Goal: Task Accomplishment & Management: Manage account settings

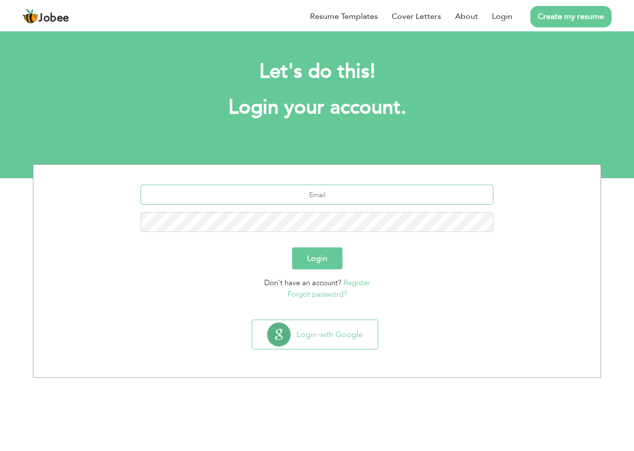
click at [361, 200] on input "text" at bounding box center [316, 195] width 353 height 20
click at [356, 200] on input "text" at bounding box center [316, 195] width 353 height 20
type input "Ayan.rajpoot07869@gmail.com"
click at [321, 265] on button "Login" at bounding box center [317, 259] width 50 height 22
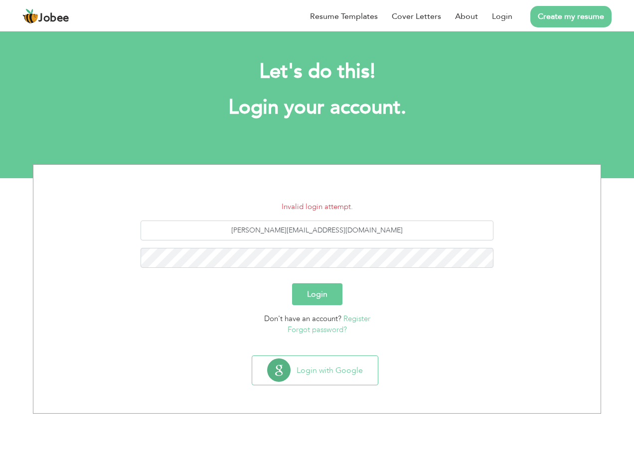
click at [335, 288] on button "Login" at bounding box center [317, 294] width 50 height 22
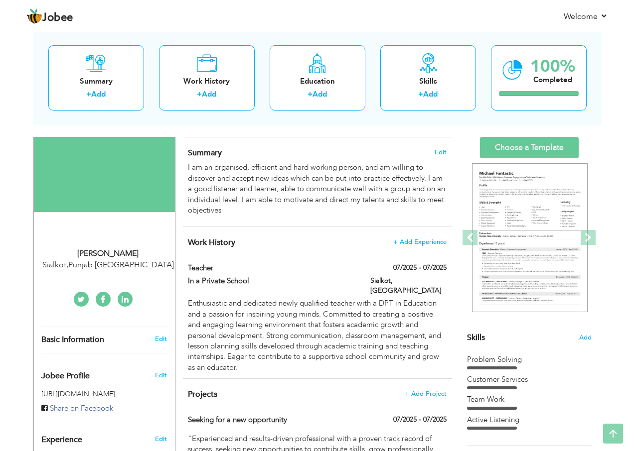
scroll to position [50, 0]
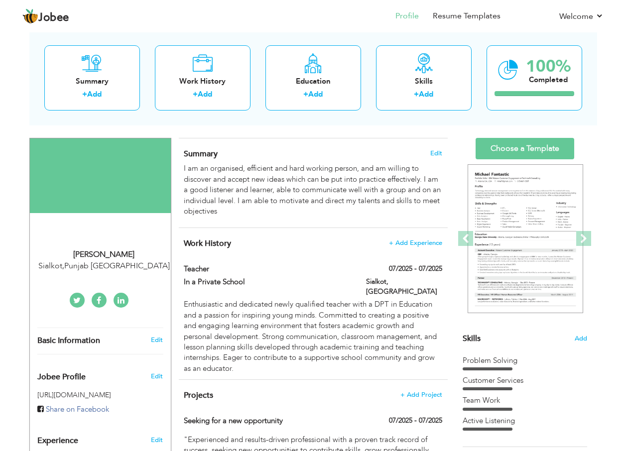
click at [113, 255] on div "Nimra Sajid" at bounding box center [103, 254] width 133 height 11
type input "Nimra"
type input "Sajid"
type input "0337-4837503"
select select "number:166"
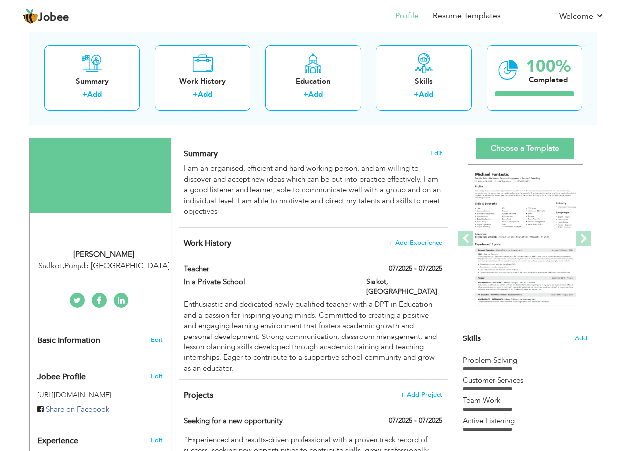
type input "[GEOGRAPHIC_DATA]"
type input "Sialkot"
select select "number:1"
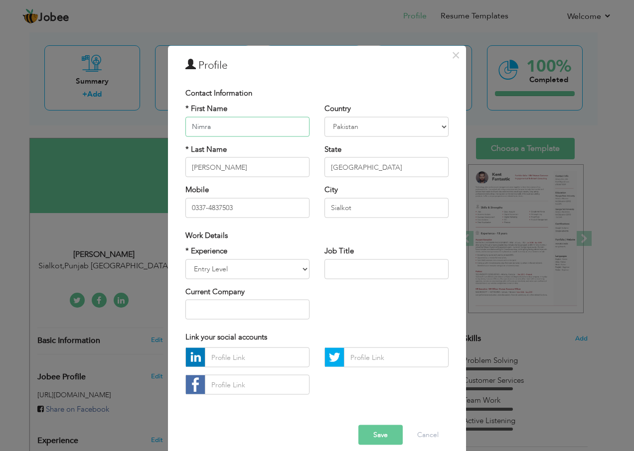
drag, startPoint x: 217, startPoint y: 127, endPoint x: 175, endPoint y: 126, distance: 41.4
click at [178, 126] on div "* First Name Nimra * Last Name Sajid Mobile 0337-4837503" at bounding box center [247, 165] width 139 height 122
type input "f"
drag, startPoint x: 208, startPoint y: 170, endPoint x: 197, endPoint y: 170, distance: 11.0
click at [197, 170] on input "Sajid" at bounding box center [247, 167] width 124 height 20
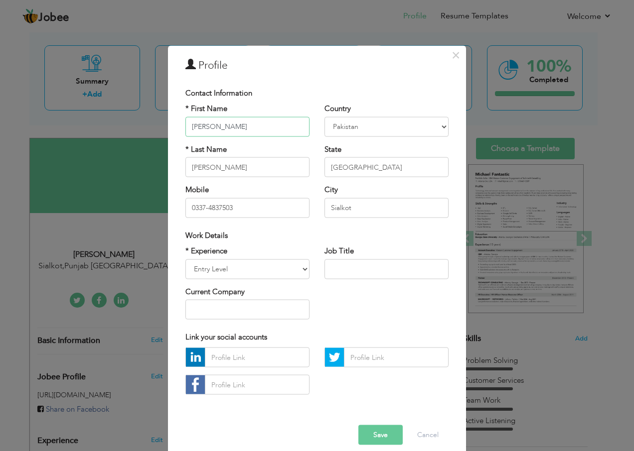
click at [231, 126] on input "[PERSON_NAME]" at bounding box center [247, 127] width 124 height 20
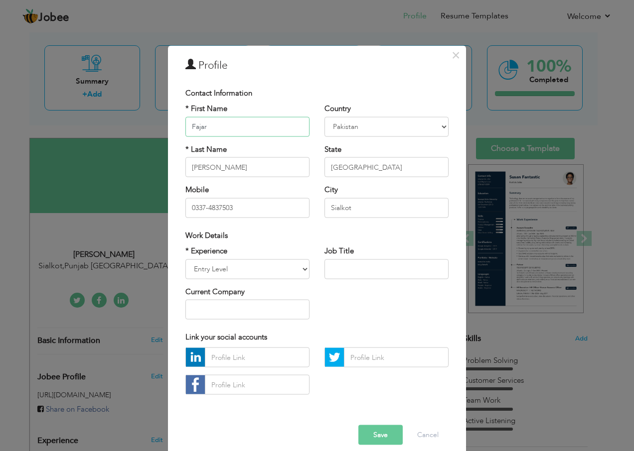
type input "Fajar"
drag, startPoint x: 210, startPoint y: 163, endPoint x: 158, endPoint y: 164, distance: 52.3
click at [158, 164] on div "× Profile Contact Information * First Name Fajar * Last Name Sajid" at bounding box center [317, 225] width 634 height 451
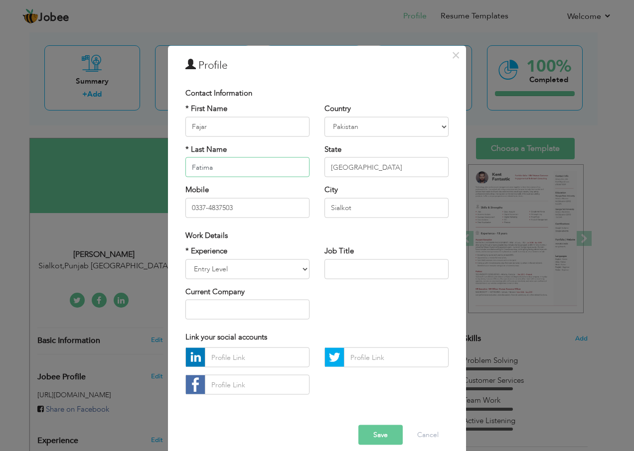
type input "Fatima"
drag, startPoint x: 233, startPoint y: 208, endPoint x: 166, endPoint y: 211, distance: 66.8
click at [168, 211] on div "× Profile Contact Information * First Name Fajar * Last Name Fatima Mobile" at bounding box center [317, 254] width 298 height 417
type input "0341-0820899"
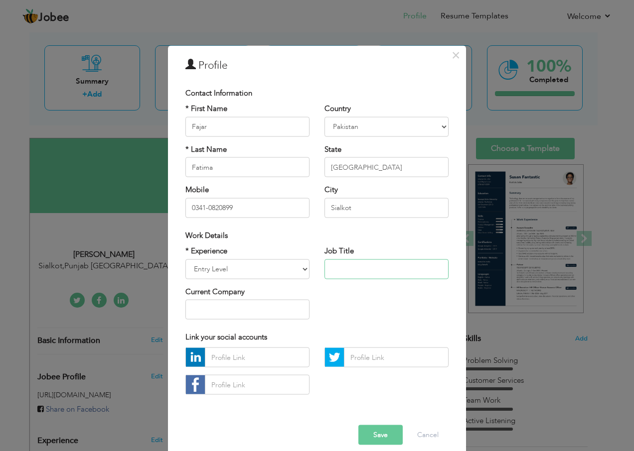
click at [349, 264] on input "text" at bounding box center [386, 269] width 124 height 20
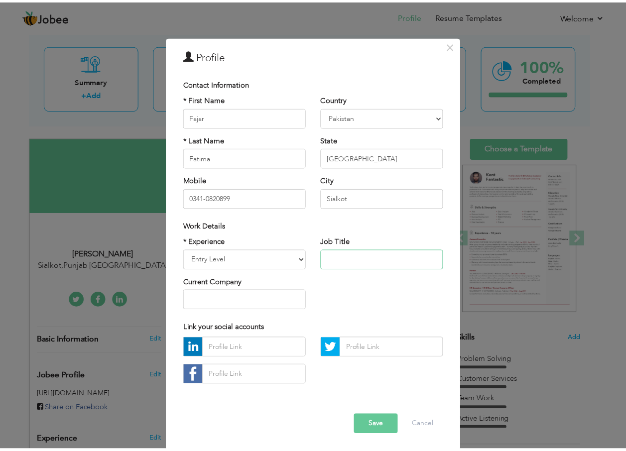
scroll to position [11, 0]
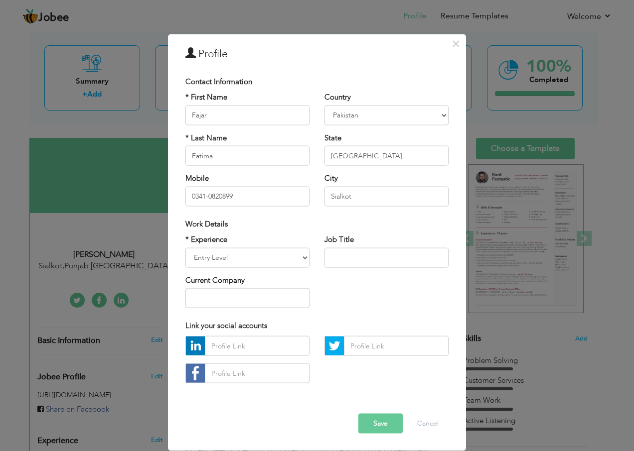
click at [365, 421] on button "Save" at bounding box center [380, 424] width 44 height 20
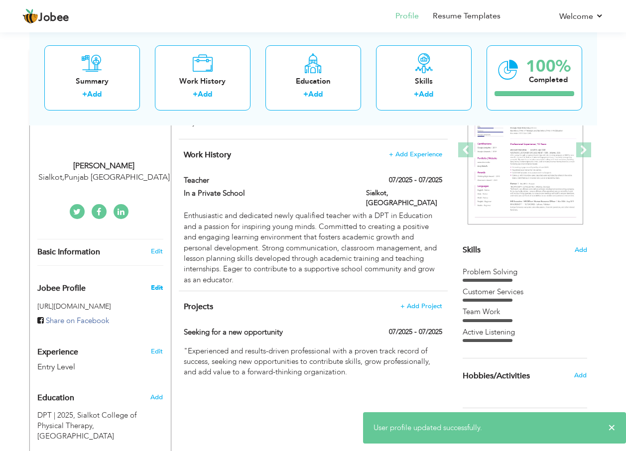
scroll to position [199, 0]
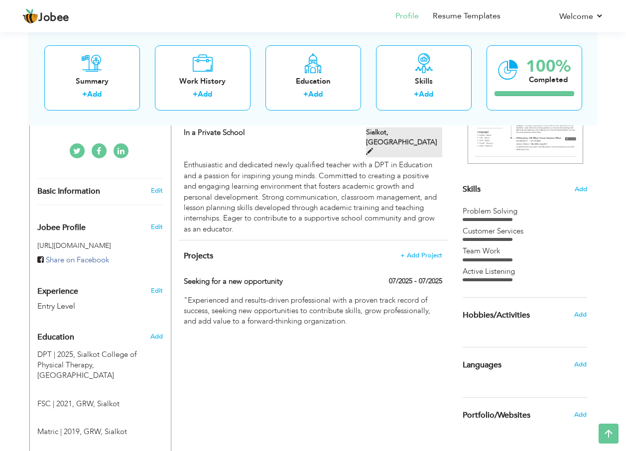
click at [373, 148] on span at bounding box center [369, 151] width 7 height 7
type input "Teacher"
type input "In a Private School"
type input "07/2025"
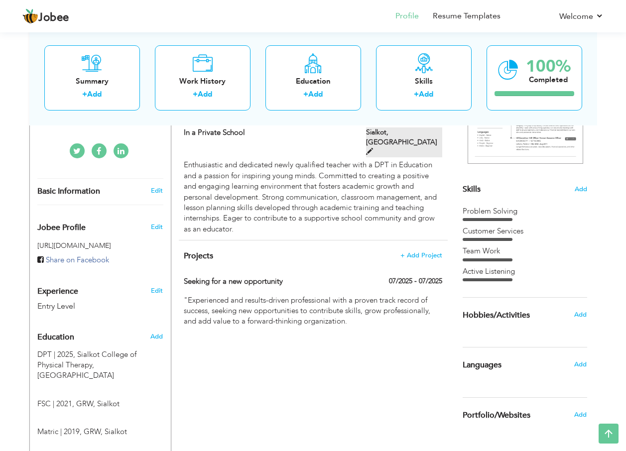
type input "[GEOGRAPHIC_DATA]"
type input "Sialkot"
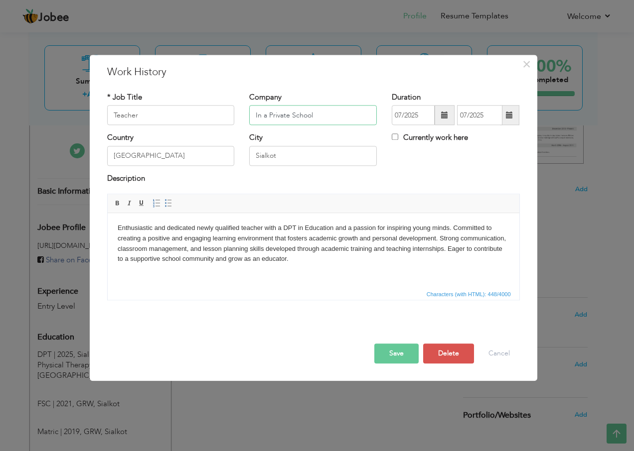
drag, startPoint x: 325, startPoint y: 115, endPoint x: 224, endPoint y: 117, distance: 101.6
click at [224, 117] on div "* Job Title Teacher Company In a Private School Duration 07/2025 07/2025 Curren…" at bounding box center [313, 112] width 427 height 40
type input "The Morning Public Star School"
click at [443, 118] on span at bounding box center [444, 115] width 7 height 7
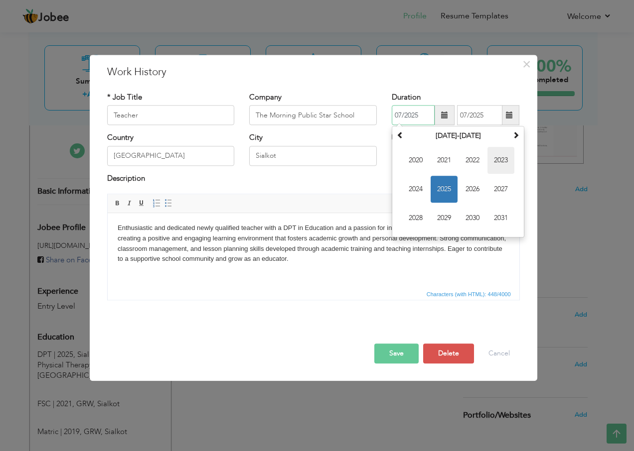
click at [495, 159] on span "2023" at bounding box center [500, 160] width 27 height 27
click at [415, 159] on span "Jan" at bounding box center [415, 160] width 27 height 27
type input "01/2023"
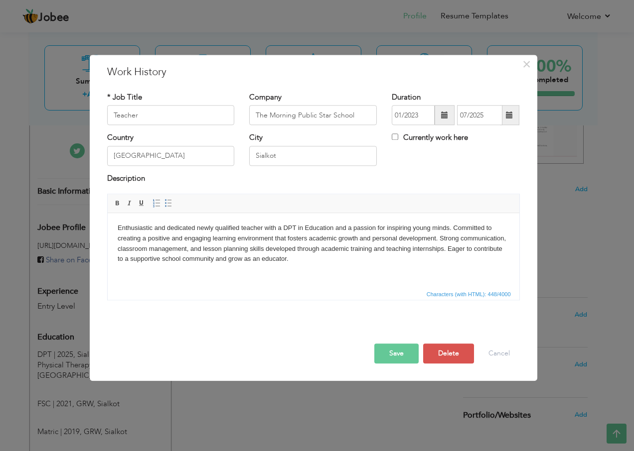
click at [505, 116] on span at bounding box center [509, 116] width 19 height 20
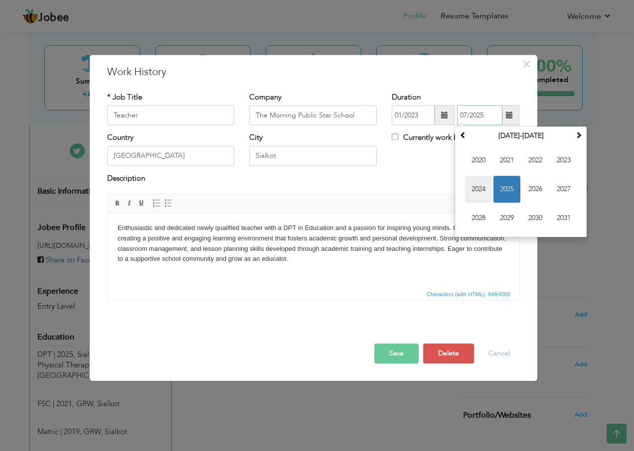
click at [478, 184] on span "2024" at bounding box center [478, 189] width 27 height 27
click at [481, 163] on span "Jan" at bounding box center [478, 160] width 27 height 27
type input "01/2024"
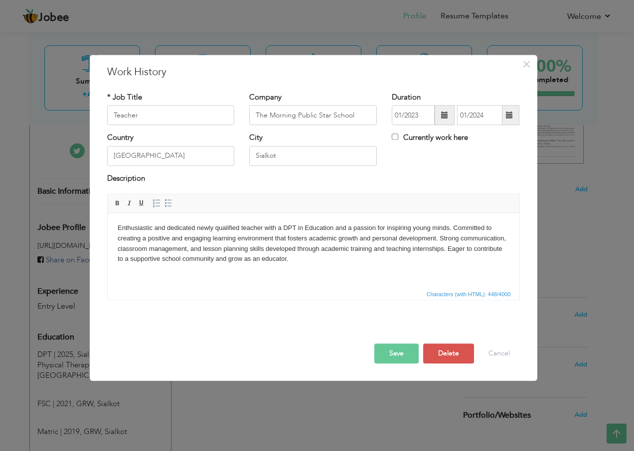
click at [428, 164] on div "Country Pakistan City Sialkot Currently work here" at bounding box center [313, 153] width 427 height 40
click at [403, 353] on button "Save" at bounding box center [396, 354] width 44 height 20
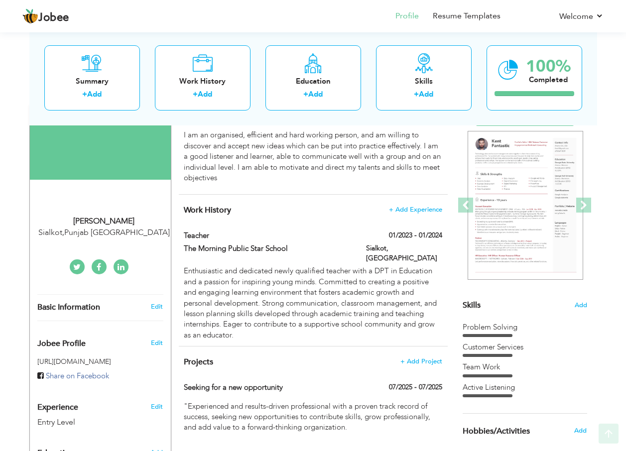
scroll to position [100, 0]
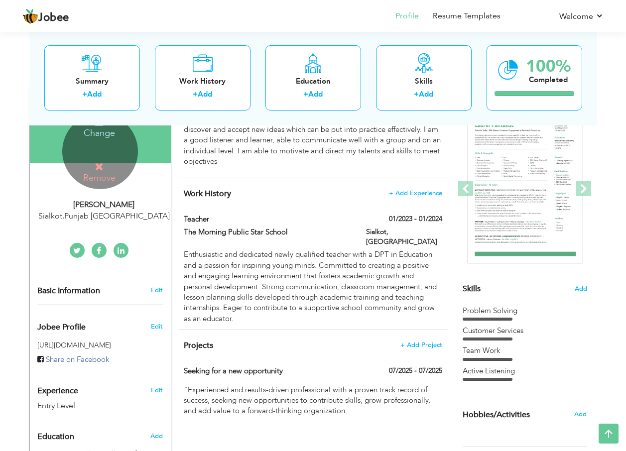
click at [103, 170] on icon at bounding box center [99, 166] width 9 height 9
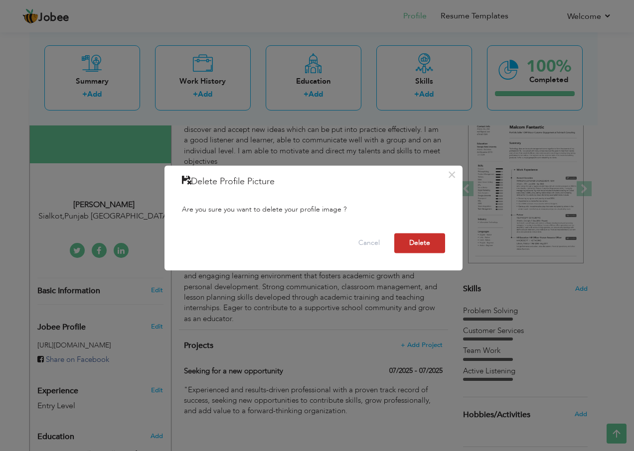
click at [408, 240] on button "Delete" at bounding box center [419, 244] width 51 height 20
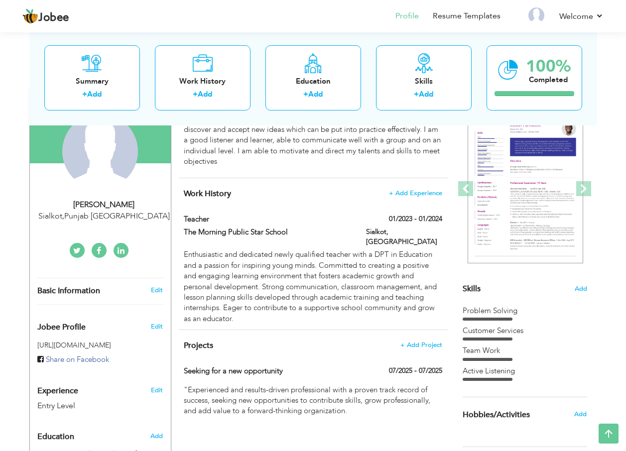
scroll to position [149, 0]
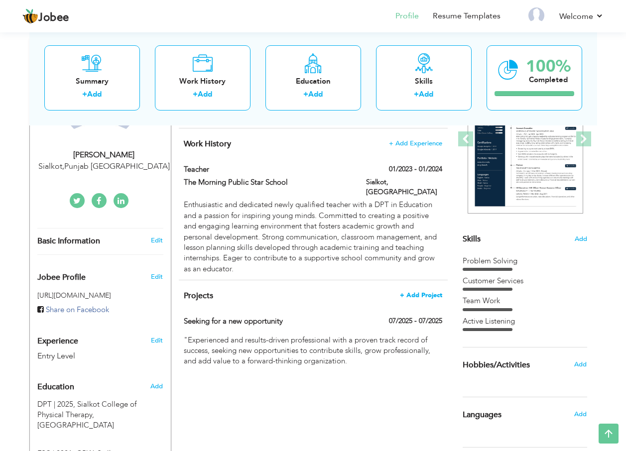
click at [412, 292] on span "+ Add Project" at bounding box center [421, 295] width 42 height 7
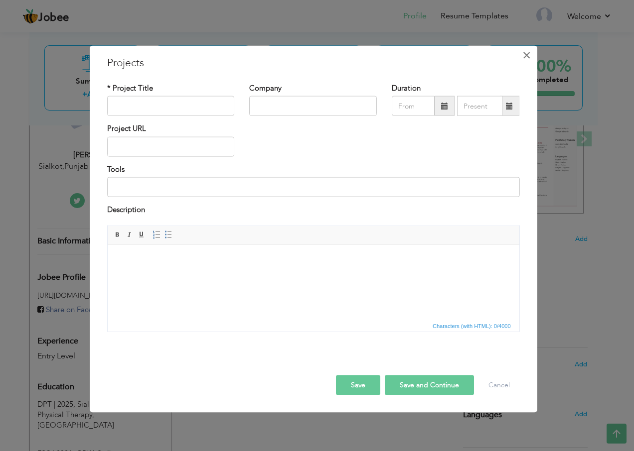
click at [525, 58] on span "×" at bounding box center [526, 55] width 8 height 18
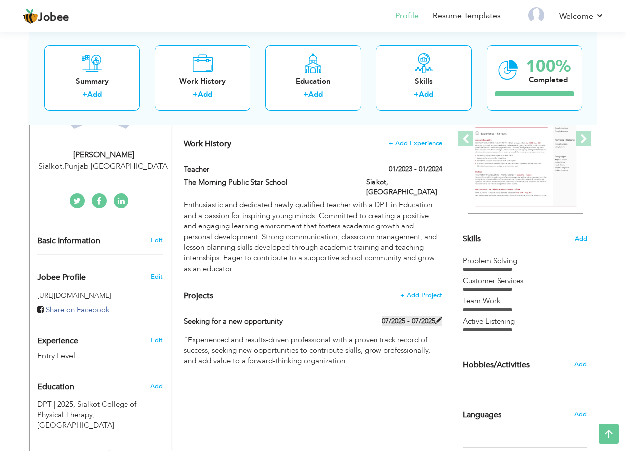
click at [410, 316] on label "07/2025 - 07/2025" at bounding box center [412, 321] width 60 height 10
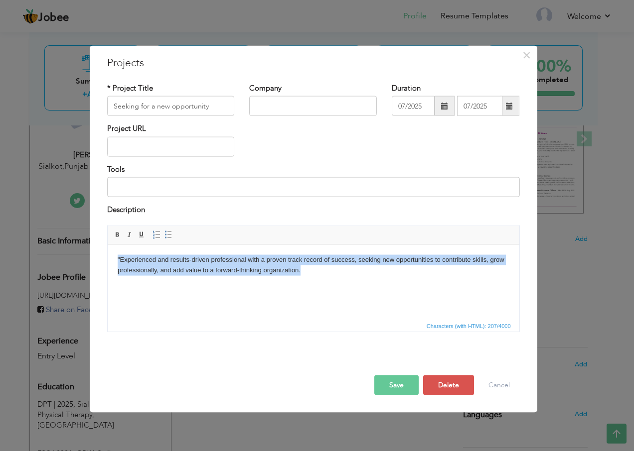
drag, startPoint x: 311, startPoint y: 272, endPoint x: 75, endPoint y: 254, distance: 237.3
click at [107, 254] on html ""Experienced and results-driven professional with a proven track record of succ…" at bounding box center [312, 265] width 411 height 41
copy body ""Experienced and results-driven professional with a proven track record of succ…"
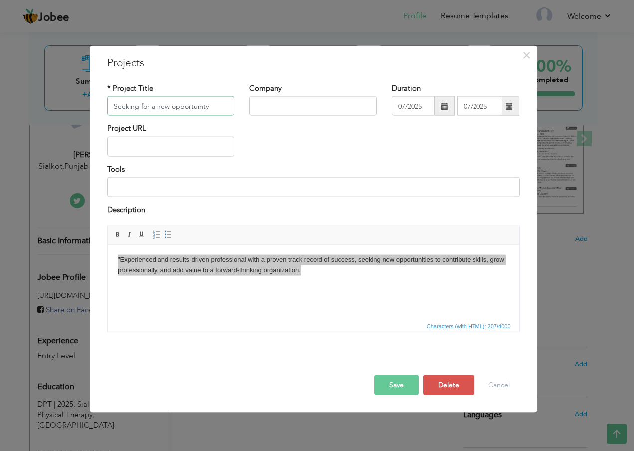
drag, startPoint x: 208, startPoint y: 105, endPoint x: 102, endPoint y: 108, distance: 106.6
click at [102, 108] on div "* Project Title Seeking for a new opportunity" at bounding box center [171, 103] width 142 height 40
click at [492, 390] on button "Cancel" at bounding box center [498, 385] width 41 height 20
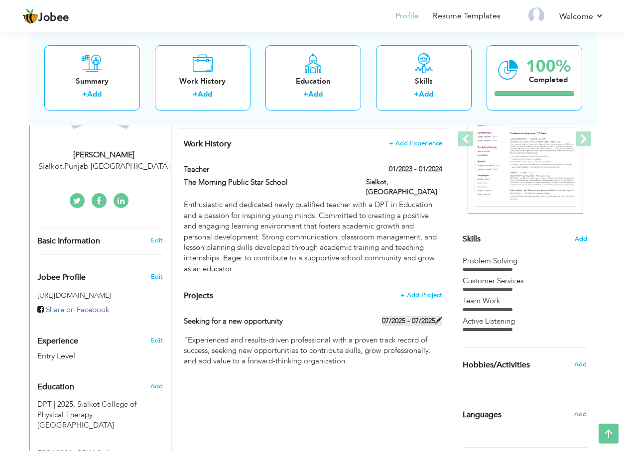
click at [417, 316] on label "07/2025 - 07/2025" at bounding box center [412, 321] width 60 height 10
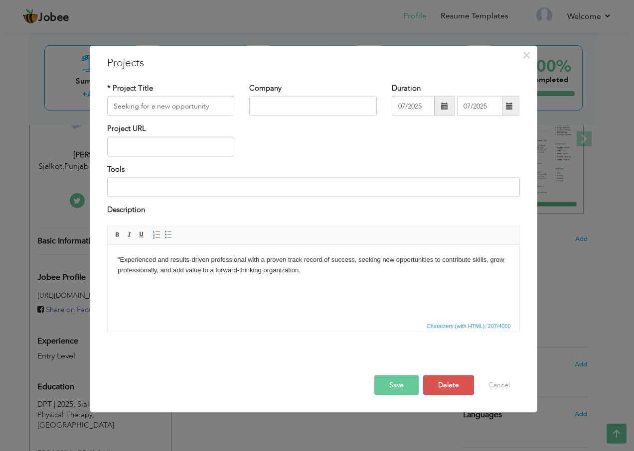
click at [444, 108] on span at bounding box center [444, 106] width 7 height 7
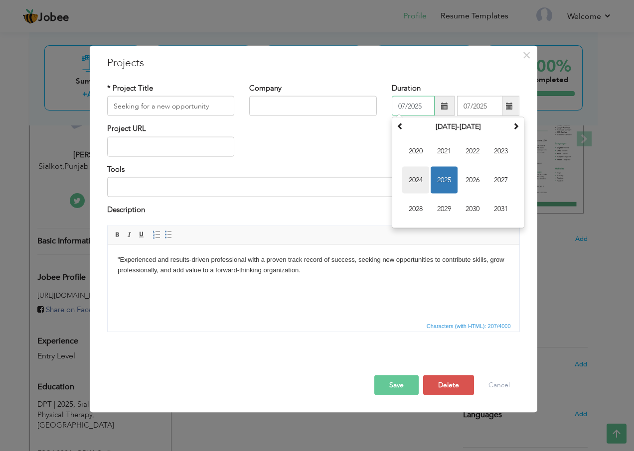
click at [416, 177] on span "2024" at bounding box center [415, 180] width 27 height 27
click at [414, 154] on span "Jan" at bounding box center [415, 151] width 27 height 27
type input "01/2024"
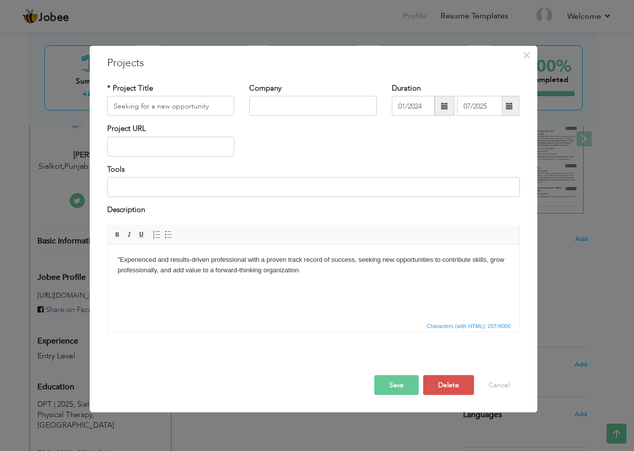
click at [508, 109] on span at bounding box center [509, 106] width 7 height 7
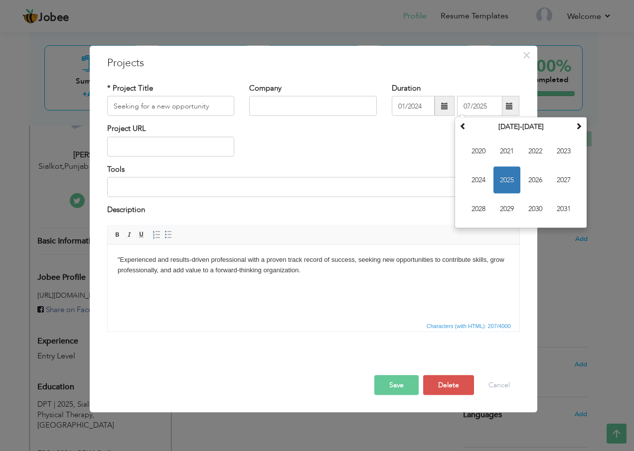
click at [434, 126] on div "Project URL" at bounding box center [313, 144] width 427 height 40
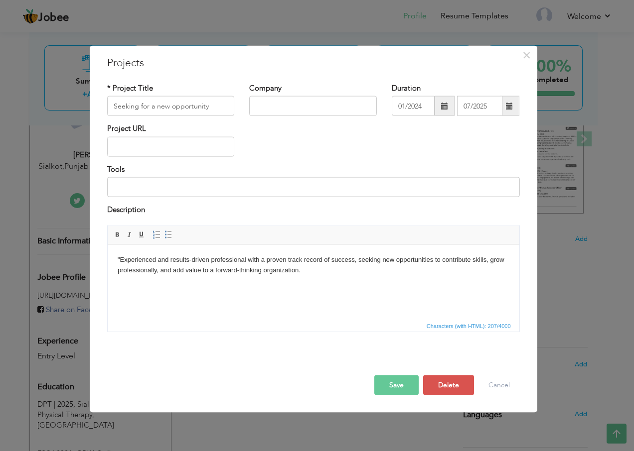
click at [505, 108] on span at bounding box center [509, 106] width 19 height 20
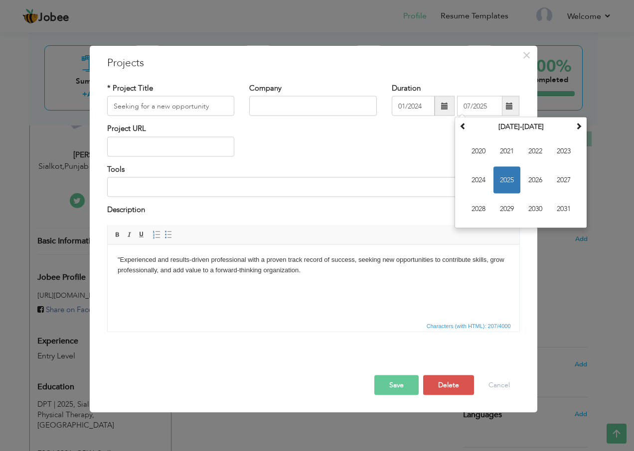
click at [411, 142] on div "Project URL" at bounding box center [313, 144] width 427 height 40
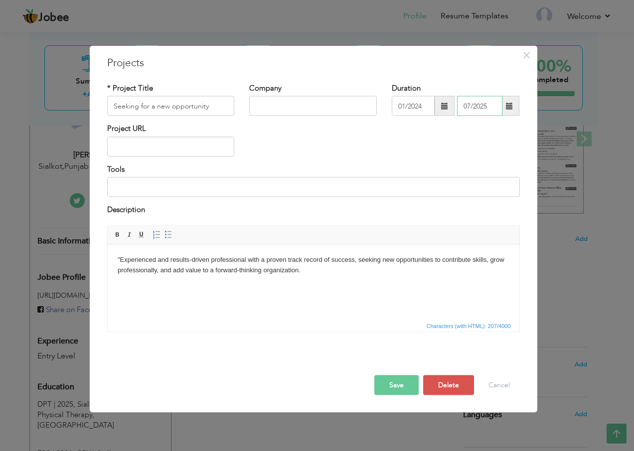
click at [499, 108] on input "07/2025" at bounding box center [479, 106] width 45 height 20
click at [438, 149] on div "Project URL" at bounding box center [313, 144] width 427 height 40
click at [451, 118] on div "Duration 01/2024 07/2025" at bounding box center [455, 103] width 142 height 40
click at [445, 156] on div "Project URL" at bounding box center [313, 144] width 427 height 40
click at [430, 151] on div "Project URL" at bounding box center [313, 144] width 427 height 40
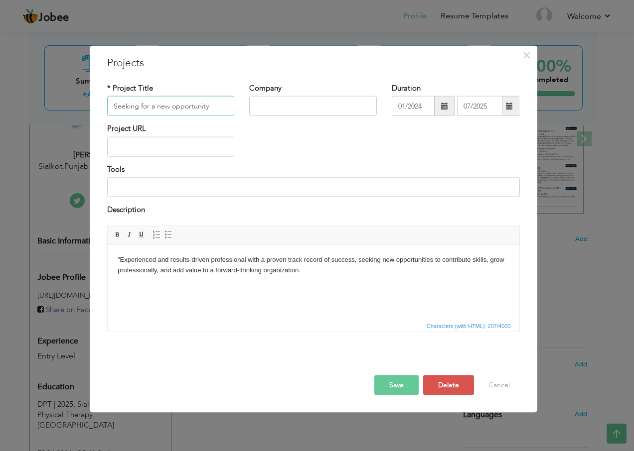
click at [217, 102] on input "Seeking for a new opportunity" at bounding box center [171, 106] width 128 height 20
drag, startPoint x: 213, startPoint y: 107, endPoint x: 99, endPoint y: 103, distance: 113.6
click at [100, 103] on div "* Project Title Seeking for a new opportunity" at bounding box center [171, 103] width 142 height 40
type input "F"
type input "R"
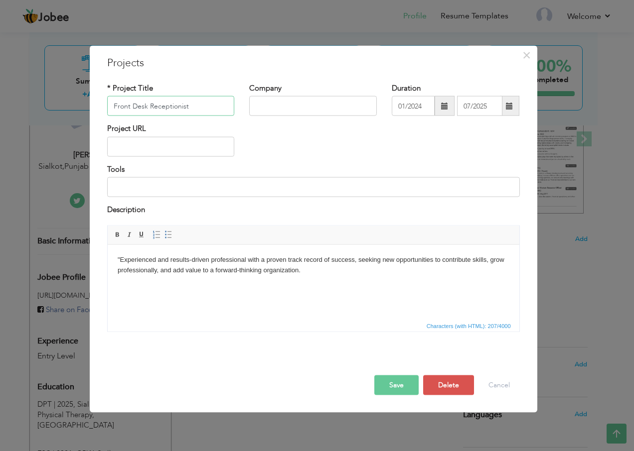
type input "Front Desk Receptionist"
click at [279, 103] on input "text" at bounding box center [313, 106] width 128 height 20
type input "Corolla Agency Sialkot"
click at [347, 141] on div "Project URL" at bounding box center [313, 144] width 427 height 40
click at [214, 154] on input "text" at bounding box center [171, 146] width 128 height 20
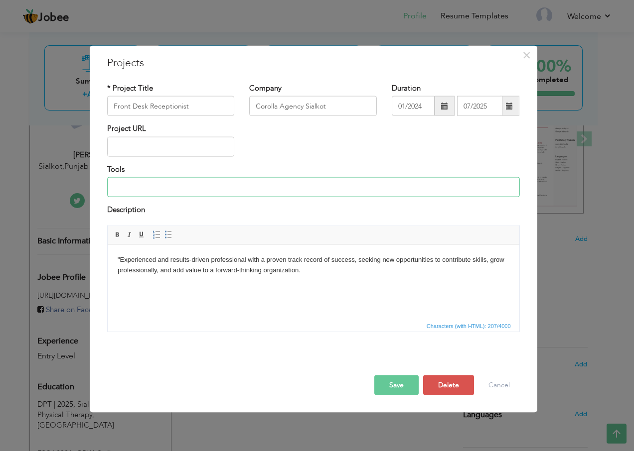
click at [223, 191] on input at bounding box center [313, 187] width 412 height 20
click at [401, 385] on button "Save" at bounding box center [396, 385] width 44 height 20
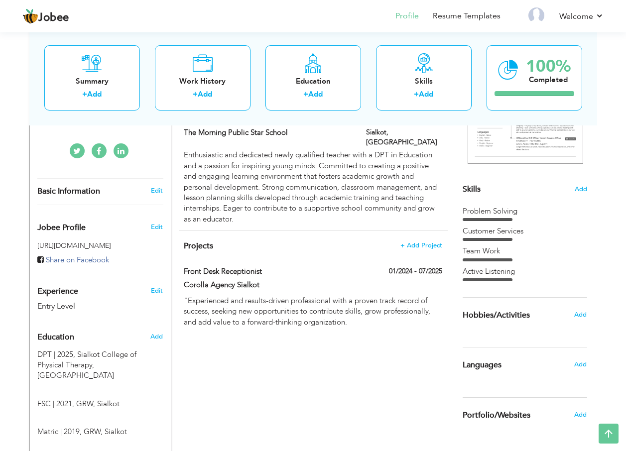
scroll to position [249, 0]
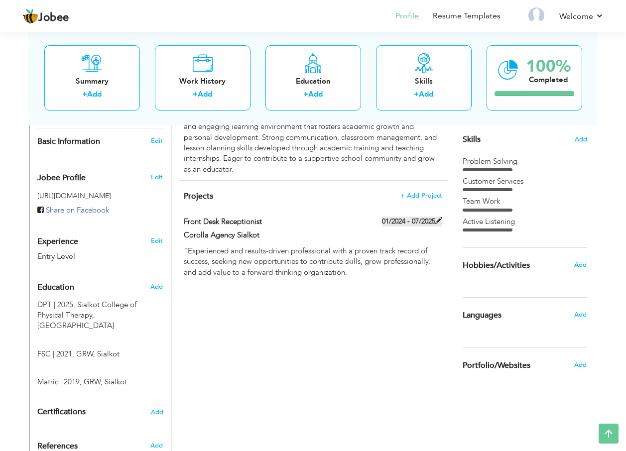
click at [410, 217] on label "01/2024 - 07/2025" at bounding box center [412, 222] width 60 height 10
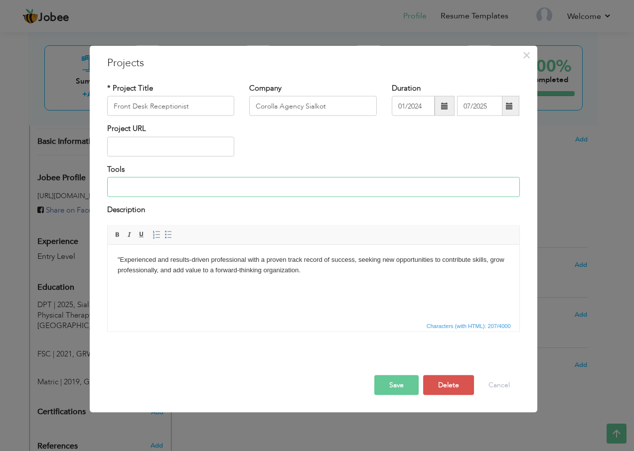
click at [205, 188] on input at bounding box center [313, 187] width 412 height 20
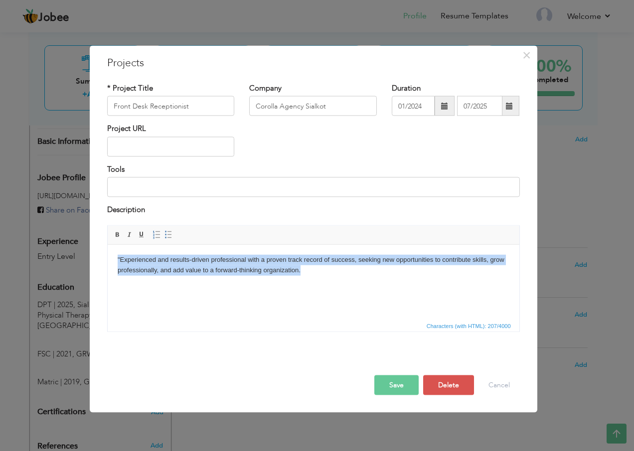
drag, startPoint x: 298, startPoint y: 275, endPoint x: 98, endPoint y: 258, distance: 201.5
click at [107, 258] on html ""Experienced and results-driven professional with a proven track record of succ…" at bounding box center [312, 265] width 411 height 41
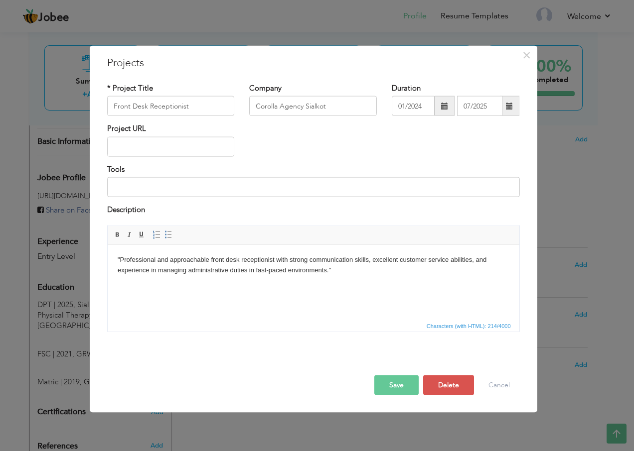
click at [397, 386] on button "Save" at bounding box center [396, 385] width 44 height 20
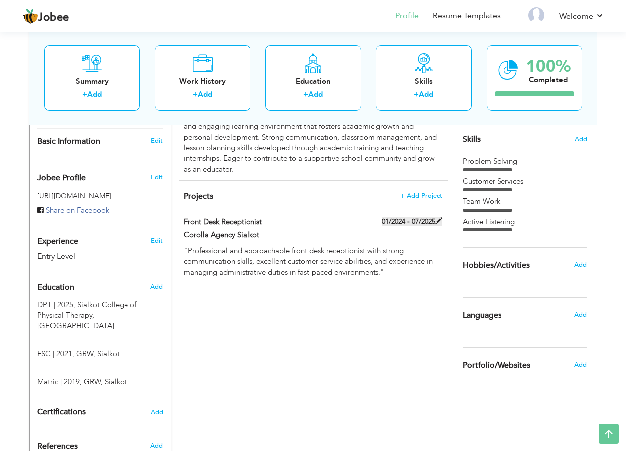
click at [424, 217] on label "01/2024 - 07/2025" at bounding box center [412, 222] width 60 height 10
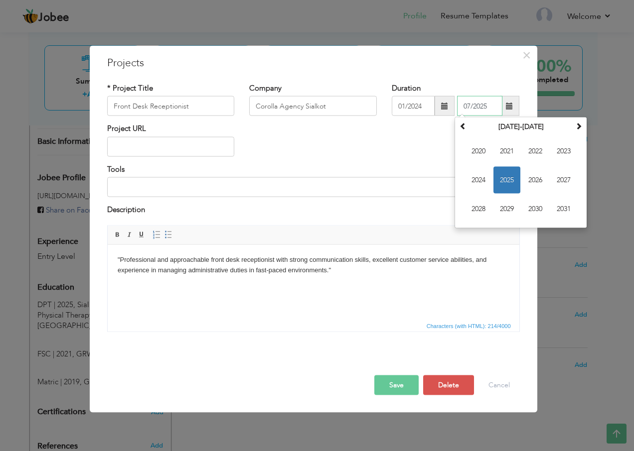
click at [483, 107] on input "07/2025" at bounding box center [479, 106] width 45 height 20
click at [502, 178] on span "2025" at bounding box center [506, 180] width 27 height 27
click at [479, 156] on span "Jan" at bounding box center [478, 151] width 27 height 27
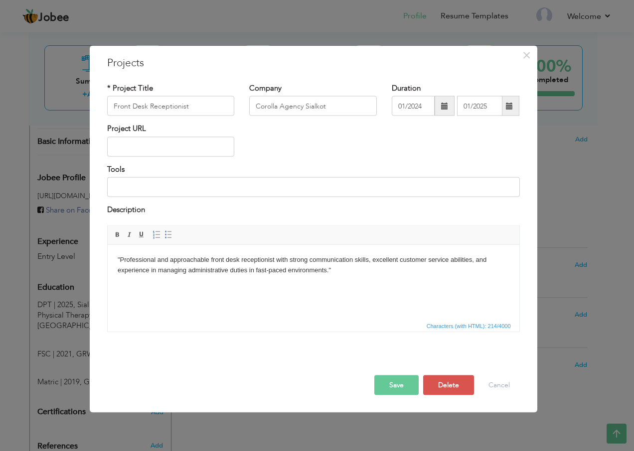
click at [506, 110] on span at bounding box center [509, 106] width 19 height 20
click at [414, 143] on div "Project URL" at bounding box center [313, 144] width 427 height 40
click at [504, 109] on span at bounding box center [509, 106] width 19 height 20
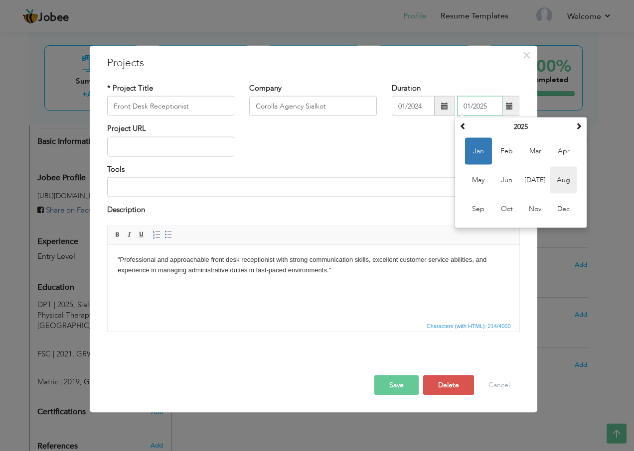
click at [554, 178] on span "Aug" at bounding box center [563, 180] width 27 height 27
type input "08/2025"
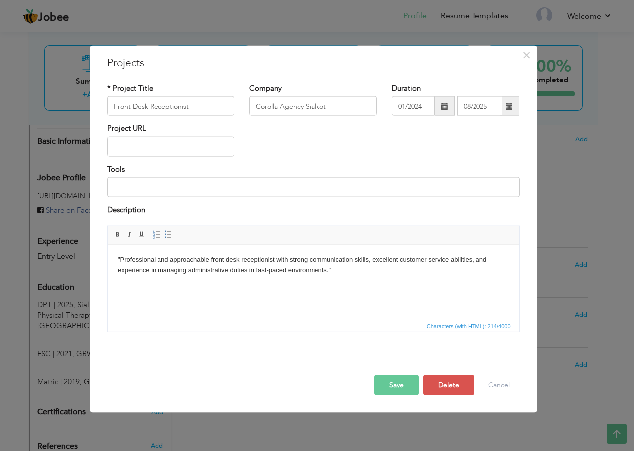
click at [409, 152] on div "Project URL" at bounding box center [313, 144] width 427 height 40
click at [386, 380] on button "Save" at bounding box center [396, 385] width 44 height 20
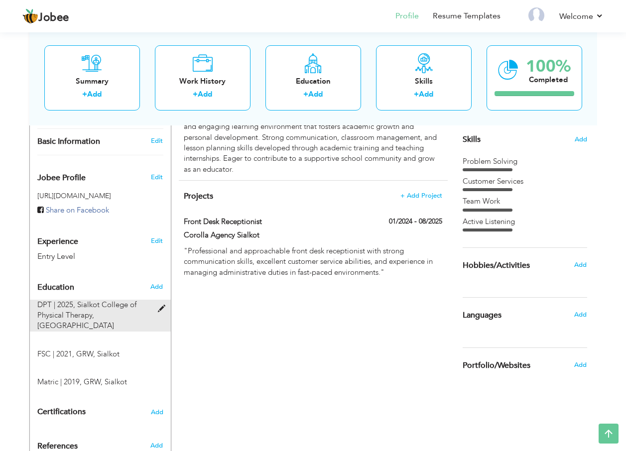
click at [156, 311] on div "DPT | 2025, Sialkot College of Physical Therapy, Sialkot" at bounding box center [94, 316] width 129 height 32
type input "DPT"
type input "2025"
type input "Sialkot College of Physical Therapy"
type input "4"
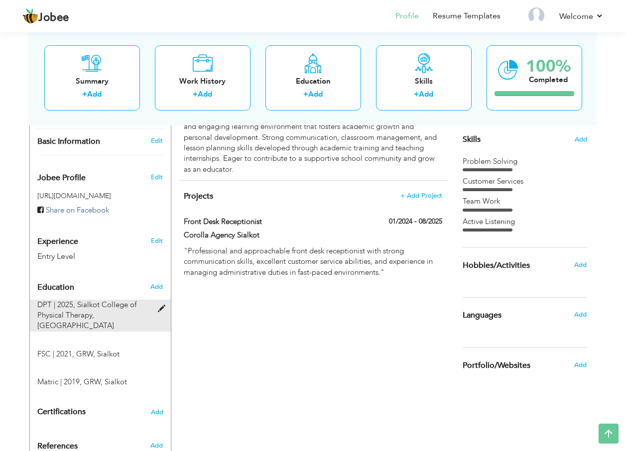
radio input "true"
type input "Sialkot"
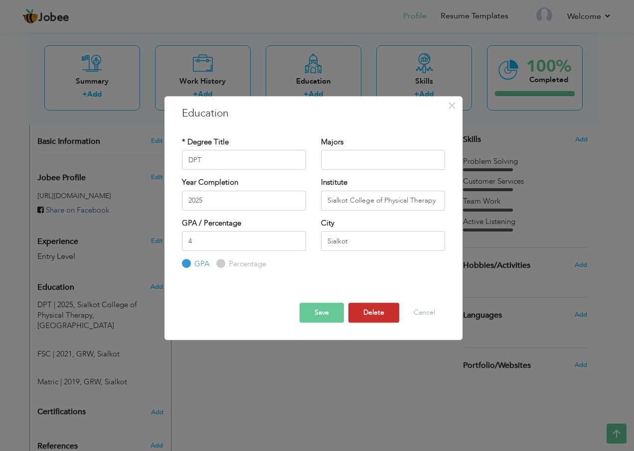
click at [364, 316] on button "Delete" at bounding box center [373, 313] width 51 height 20
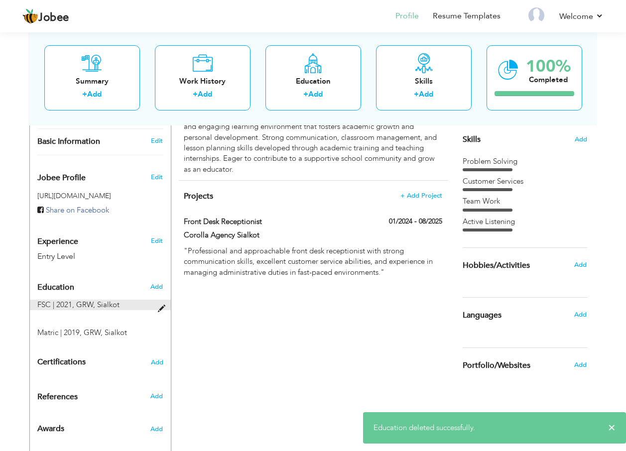
click at [159, 306] on span at bounding box center [164, 308] width 12 height 7
type input "FSC"
type input "2021"
type input "GRW"
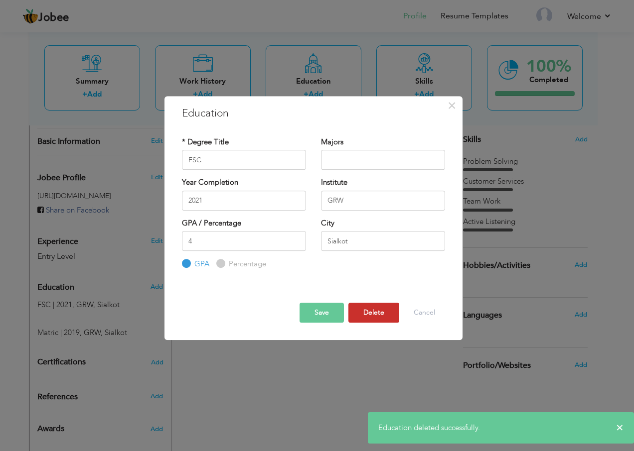
click at [375, 312] on button "Delete" at bounding box center [373, 313] width 51 height 20
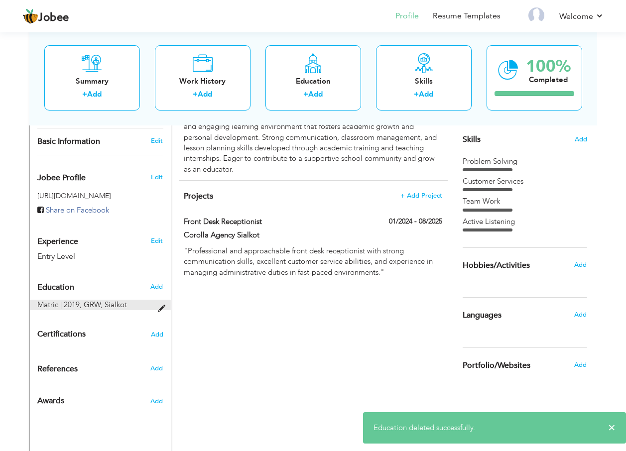
click at [158, 305] on span at bounding box center [164, 308] width 12 height 7
type input "Matric"
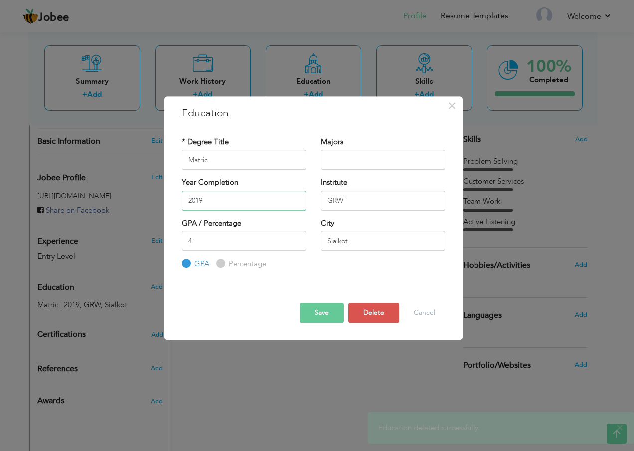
click at [209, 199] on input "2019" at bounding box center [244, 201] width 124 height 20
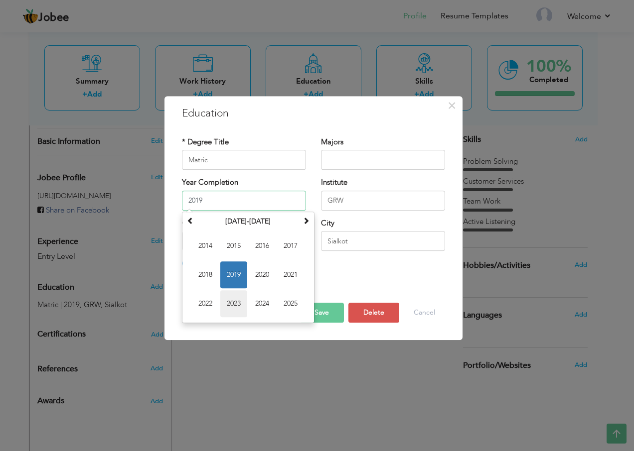
click at [228, 301] on span "2023" at bounding box center [233, 303] width 27 height 27
type input "2023"
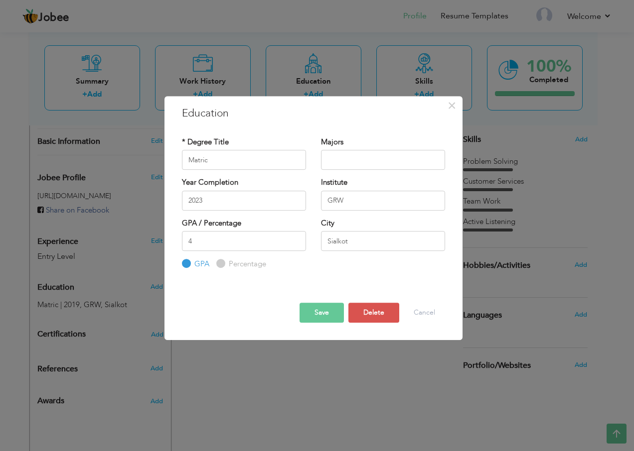
click at [320, 311] on button "Save" at bounding box center [321, 313] width 44 height 20
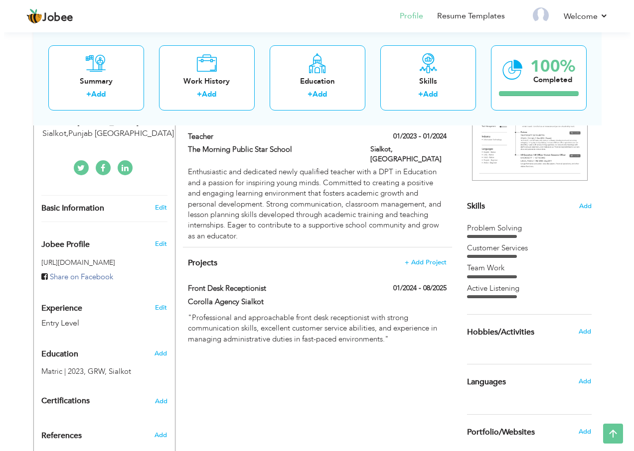
scroll to position [199, 0]
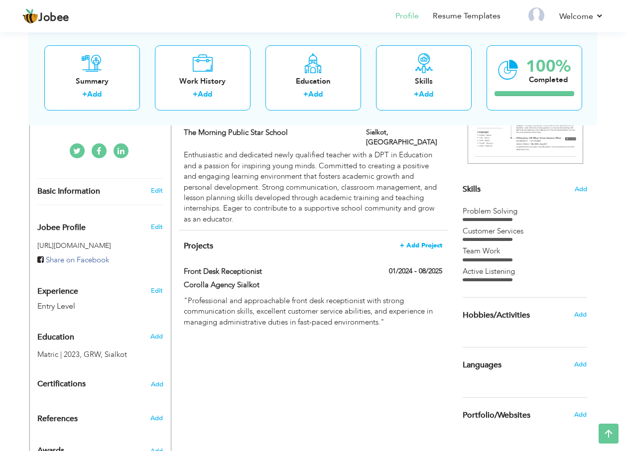
click at [419, 242] on span "+ Add Project" at bounding box center [421, 245] width 42 height 7
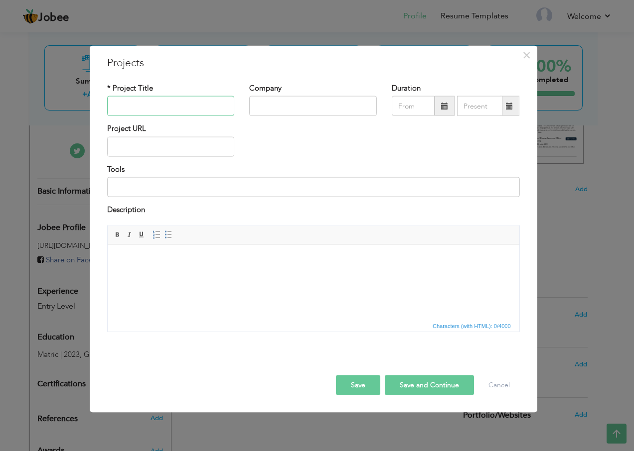
paste input "Seeking for a new opportunity"
type input "Seeking for a new opportunity"
click at [210, 180] on input at bounding box center [313, 187] width 412 height 20
paste input ""Experienced and results-driven professional with a proven track record of succ…"
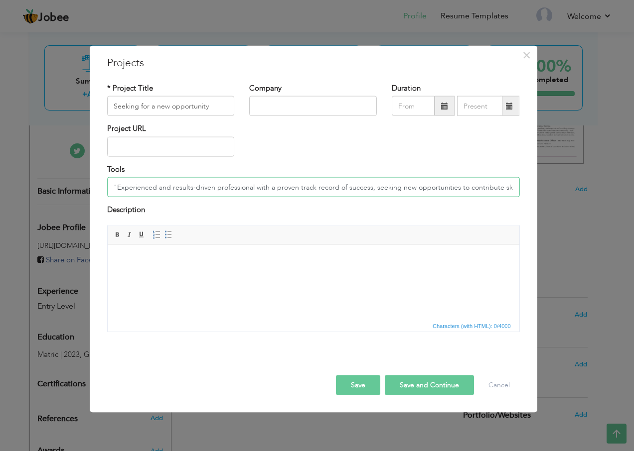
scroll to position [0, 58]
type input ""Experienced and results-driven professional with a proven track record of succ…"
click at [440, 108] on span at bounding box center [444, 106] width 20 height 20
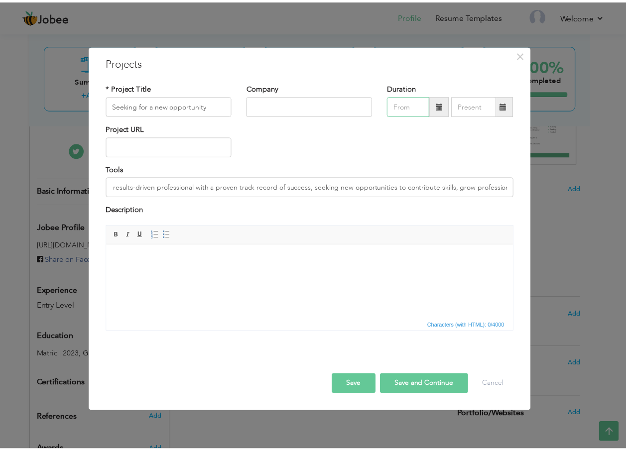
scroll to position [0, 0]
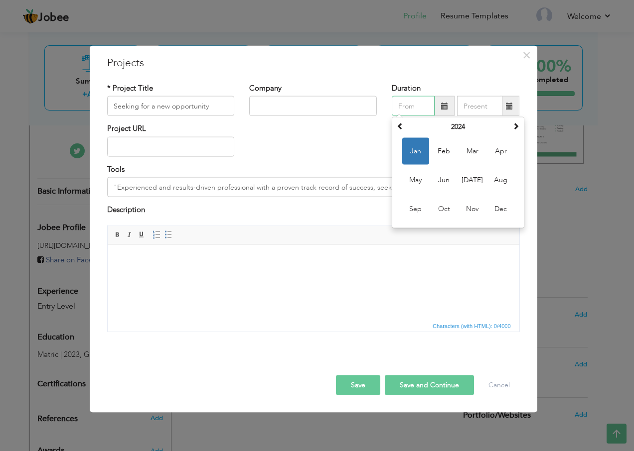
click at [465, 126] on th "2024" at bounding box center [458, 127] width 104 height 15
click at [471, 179] on span "2025" at bounding box center [472, 180] width 27 height 27
click at [381, 135] on div "Project URL" at bounding box center [313, 144] width 427 height 40
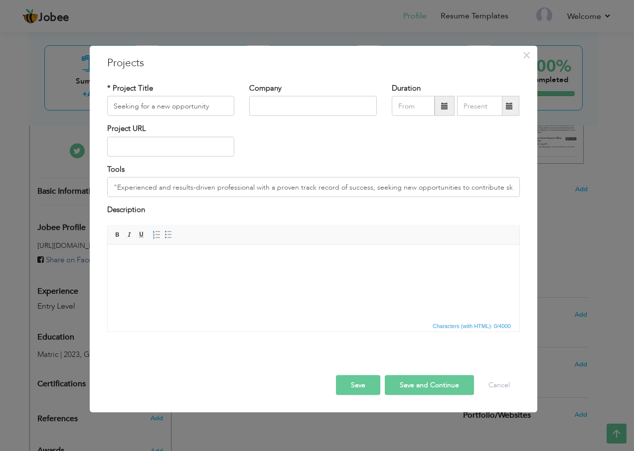
click at [442, 110] on span at bounding box center [444, 106] width 7 height 7
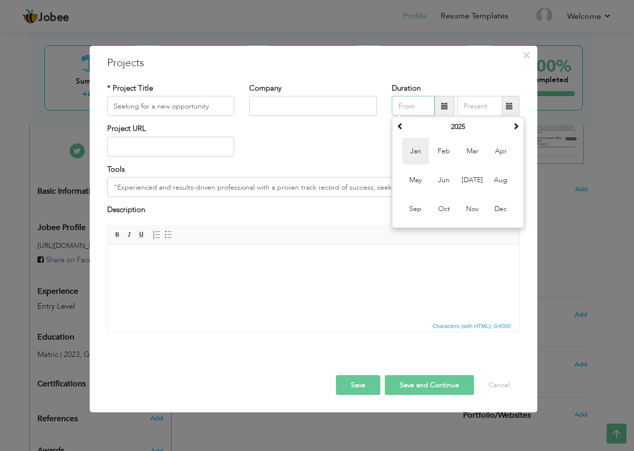
click at [408, 150] on span "Jan" at bounding box center [415, 151] width 27 height 27
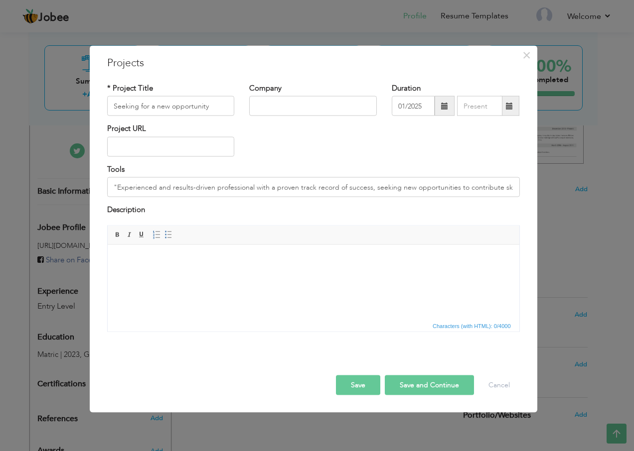
click at [441, 108] on span at bounding box center [444, 106] width 7 height 7
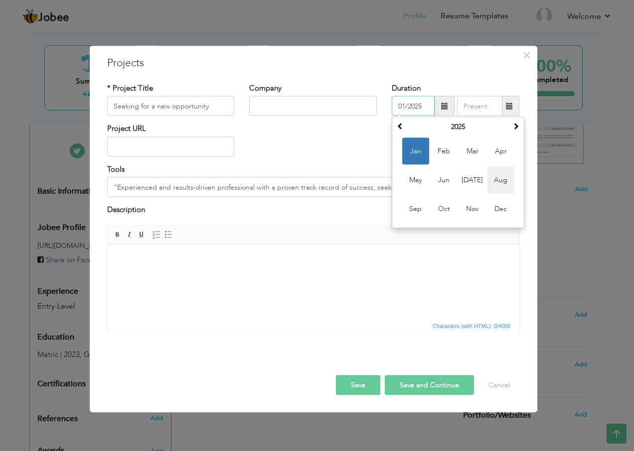
click at [492, 181] on span "Aug" at bounding box center [500, 180] width 27 height 27
type input "08/2025"
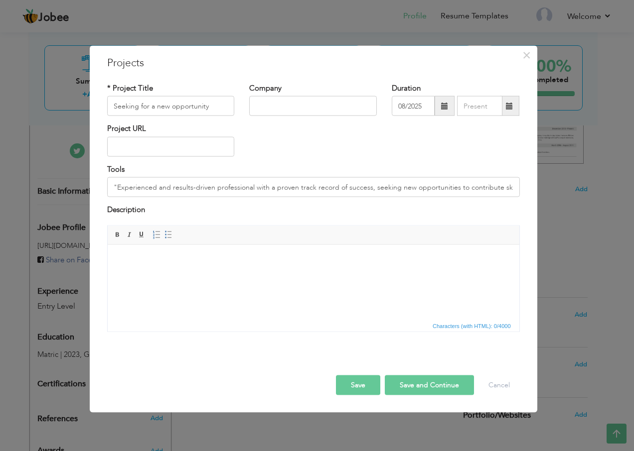
click at [432, 156] on div "Project URL" at bounding box center [313, 144] width 427 height 40
click at [367, 387] on button "Save" at bounding box center [358, 385] width 44 height 20
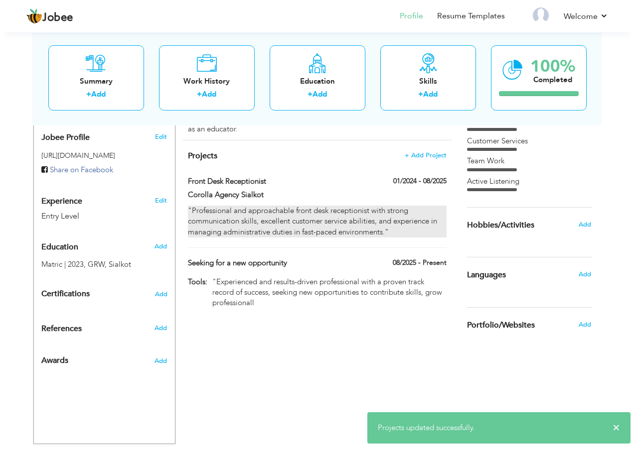
scroll to position [299, 0]
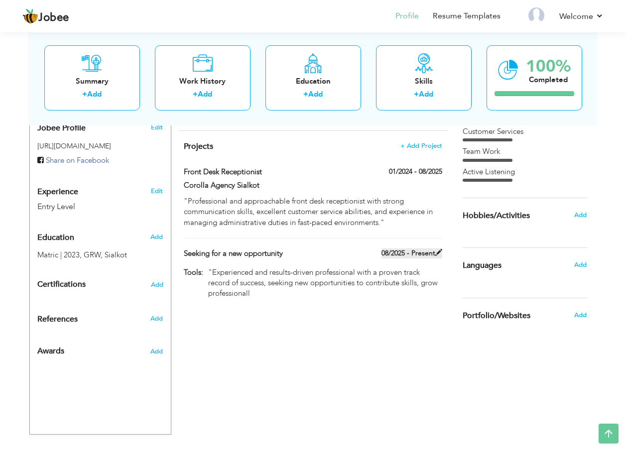
click at [431, 249] on label "08/2025 - Present" at bounding box center [412, 254] width 61 height 10
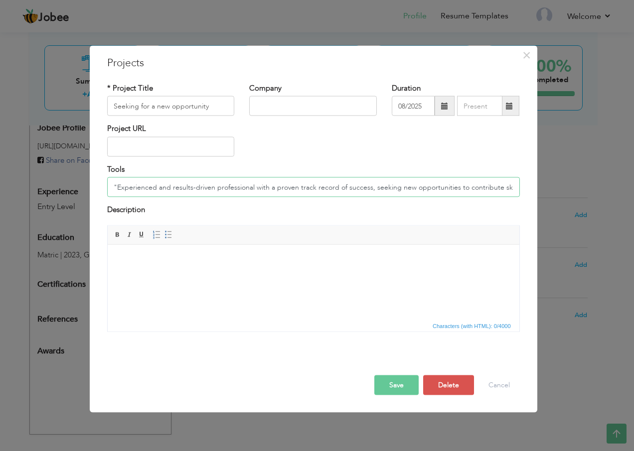
click at [494, 192] on input ""Experienced and results-driven professional with a proven track record of succ…" at bounding box center [313, 187] width 412 height 20
drag, startPoint x: 514, startPoint y: 189, endPoint x: 399, endPoint y: 210, distance: 116.0
click at [399, 210] on div "* Project Title Seeking for a new opportunity Company Duration 08/2025" at bounding box center [313, 211] width 427 height 271
click at [489, 191] on input ""Experienced and results-driven professional with a proven track record of succ…" at bounding box center [313, 187] width 412 height 20
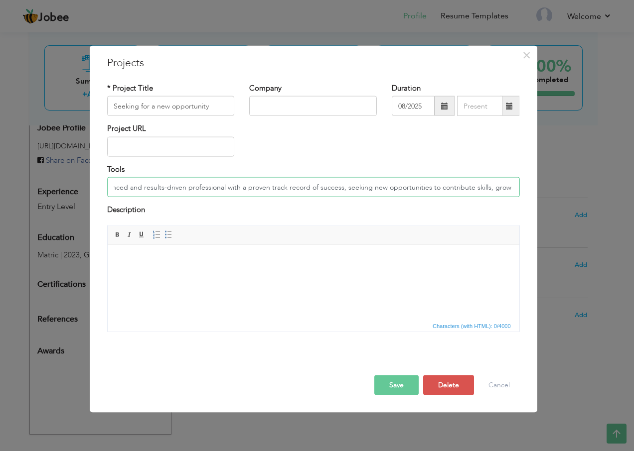
click at [493, 187] on input ""Experienced and results-driven professional with a proven track record of succ…" at bounding box center [313, 187] width 412 height 20
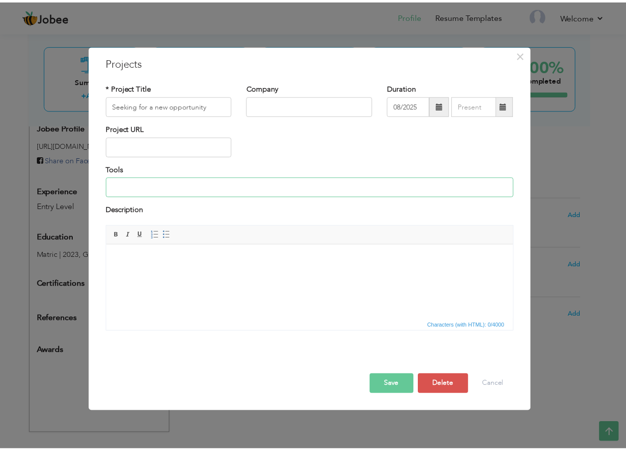
scroll to position [0, 0]
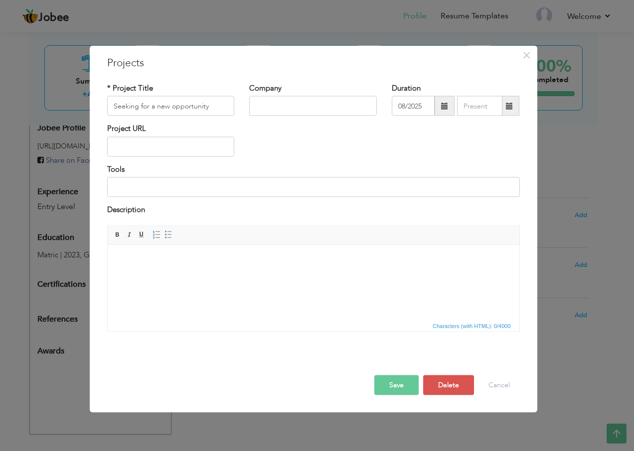
click at [262, 275] on html at bounding box center [312, 260] width 411 height 30
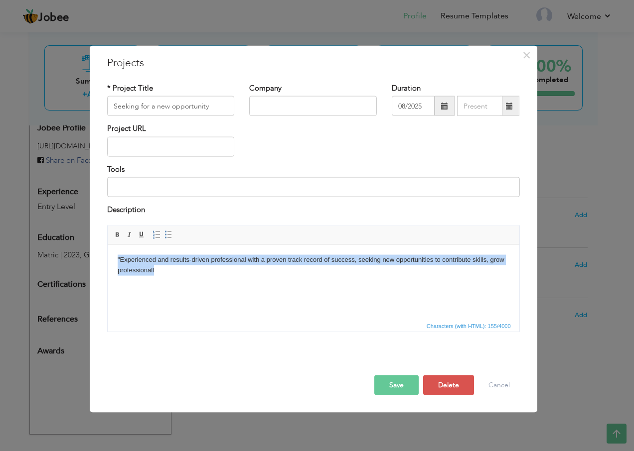
drag, startPoint x: 162, startPoint y: 273, endPoint x: 103, endPoint y: 255, distance: 62.1
click at [107, 255] on html ""Experienced and results-driven professional with a proven track record of succ…" at bounding box center [312, 265] width 411 height 41
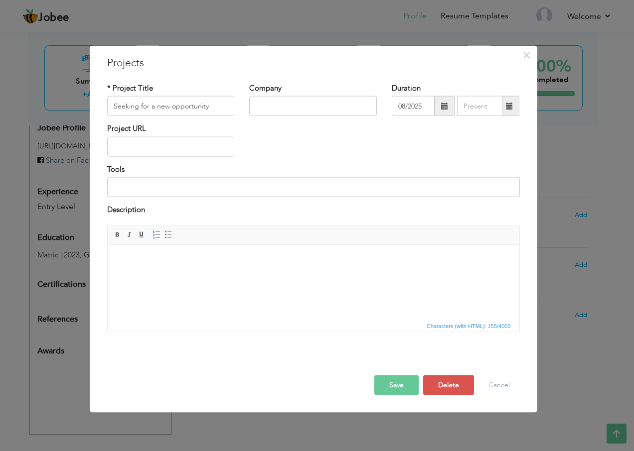
click at [257, 275] on html at bounding box center [312, 260] width 411 height 30
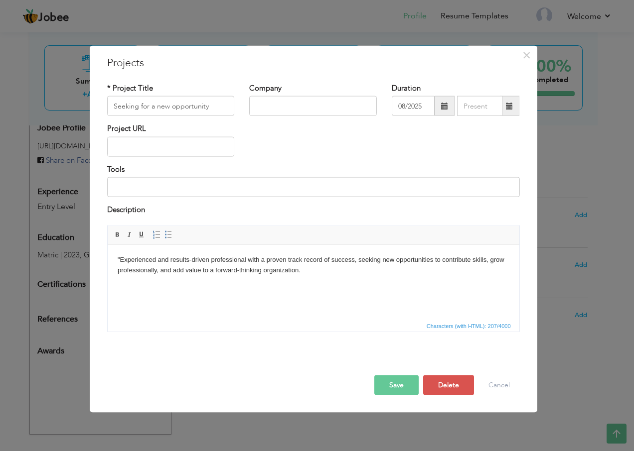
click at [403, 388] on button "Save" at bounding box center [396, 385] width 44 height 20
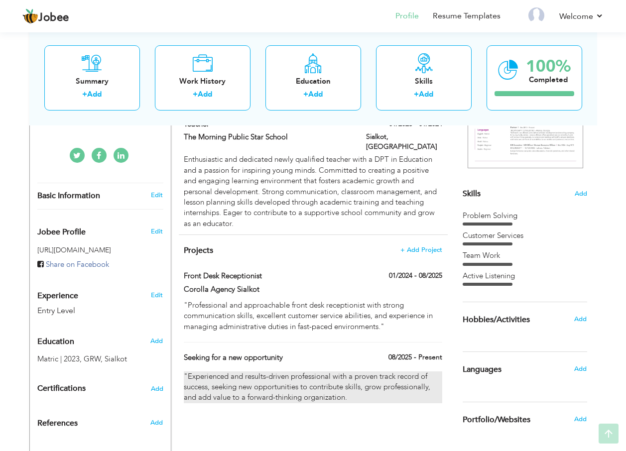
scroll to position [249, 0]
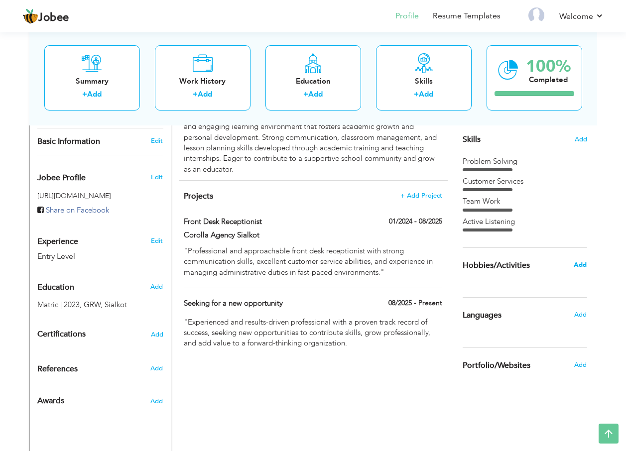
click at [579, 267] on span "Add" at bounding box center [580, 265] width 13 height 9
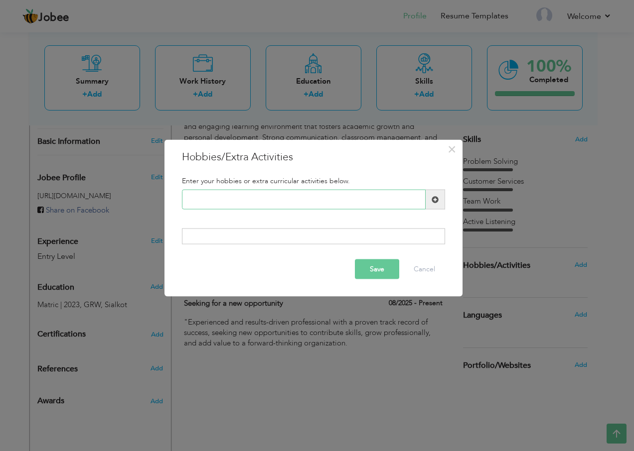
paste input "Reading"
type input "Reading"
click at [274, 238] on div at bounding box center [313, 236] width 263 height 16
click at [278, 201] on input "Reading" at bounding box center [304, 200] width 244 height 20
click at [248, 237] on div at bounding box center [313, 236] width 263 height 16
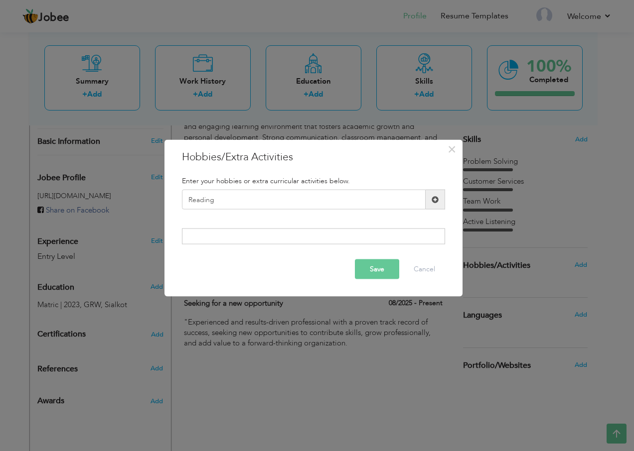
click at [246, 235] on div at bounding box center [313, 236] width 263 height 16
click at [382, 270] on button "Save" at bounding box center [377, 269] width 44 height 20
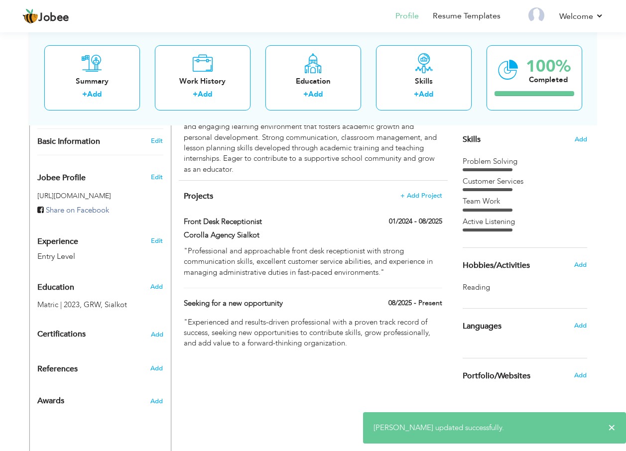
click at [492, 285] on div "Reading ," at bounding box center [525, 287] width 125 height 10
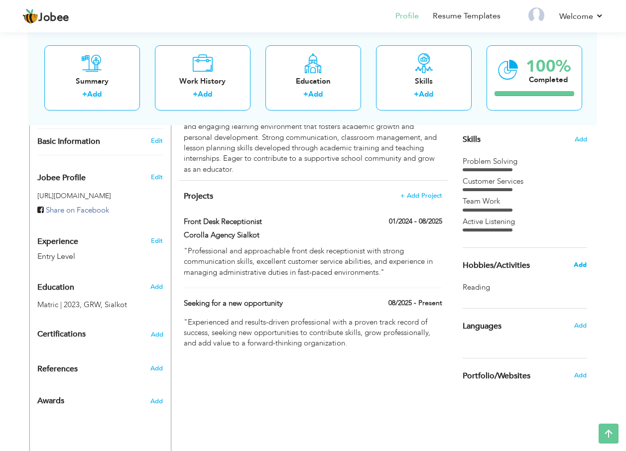
click at [580, 264] on span "Add" at bounding box center [580, 265] width 13 height 9
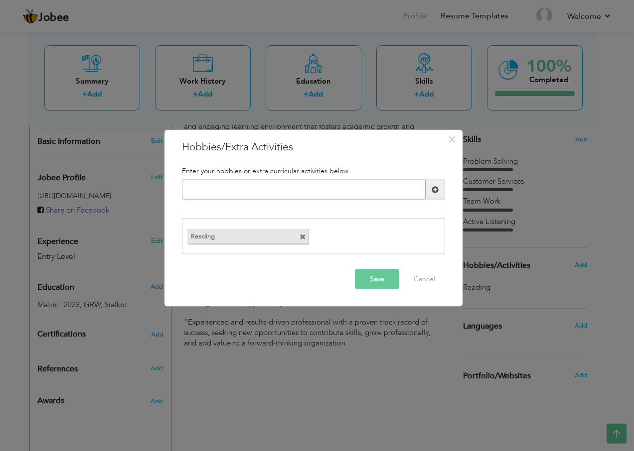
paste input "Cooking or Baking – Refle"
click at [305, 185] on input "Cooking or Baking – Refle" at bounding box center [304, 190] width 244 height 20
type input "Cooking or Baking"
click at [374, 284] on button "Save" at bounding box center [377, 279] width 44 height 20
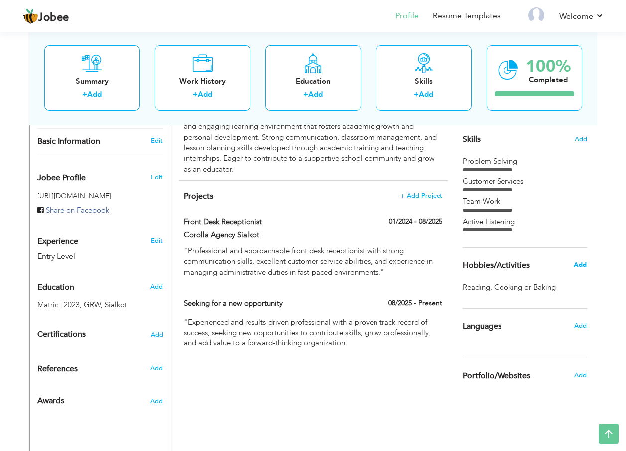
click at [581, 262] on span "Add" at bounding box center [580, 265] width 13 height 9
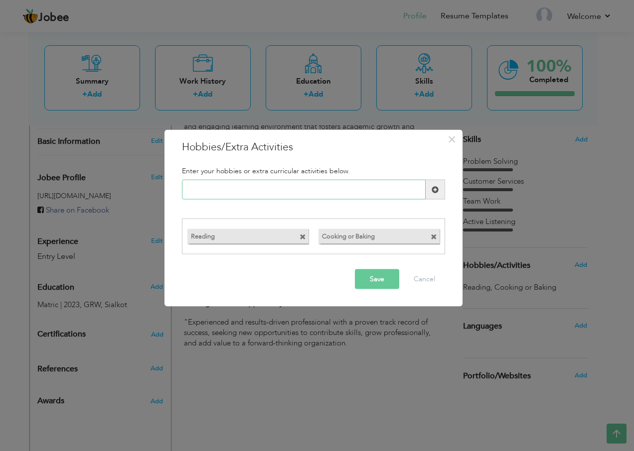
click at [292, 194] on input "text" at bounding box center [304, 190] width 244 height 20
paste input "Public Speaking or Debati"
type input "Public Speaking or Debati"
click at [369, 278] on button "Save" at bounding box center [377, 279] width 44 height 20
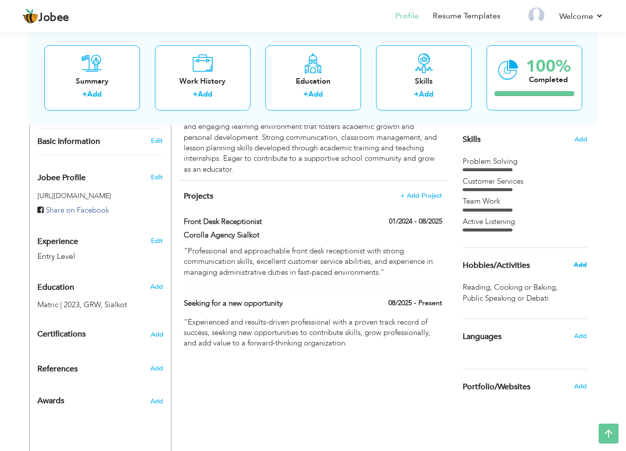
click at [580, 264] on span "Add" at bounding box center [580, 265] width 13 height 9
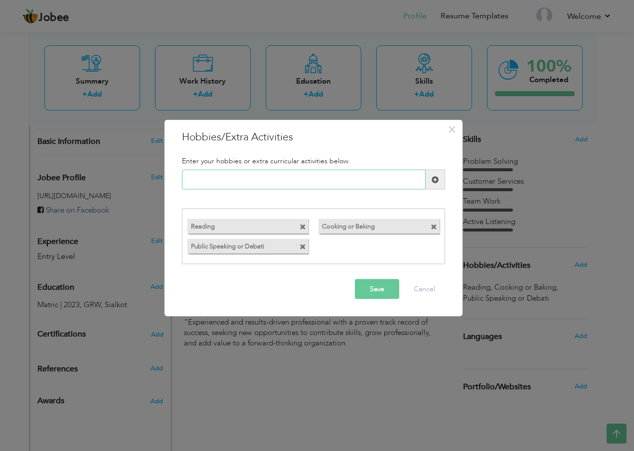
paste input "Volunteering"
type input "Volunteering"
click at [382, 292] on button "Save" at bounding box center [377, 289] width 44 height 20
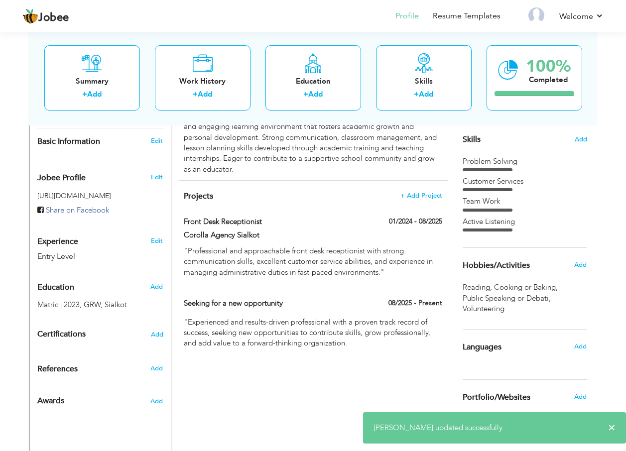
click at [570, 345] on div "Languages" at bounding box center [513, 347] width 116 height 20
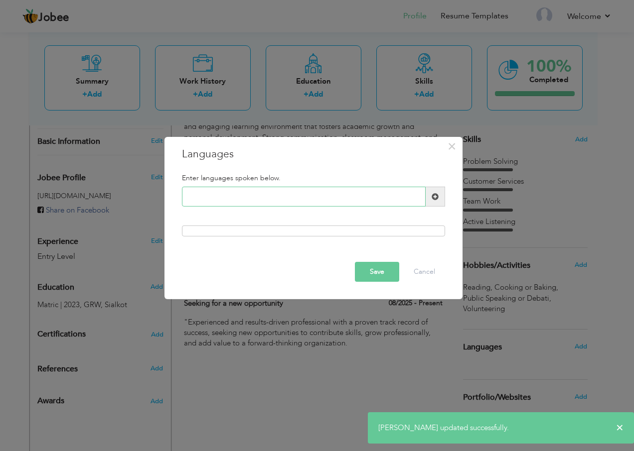
click at [260, 195] on input "text" at bounding box center [304, 197] width 244 height 20
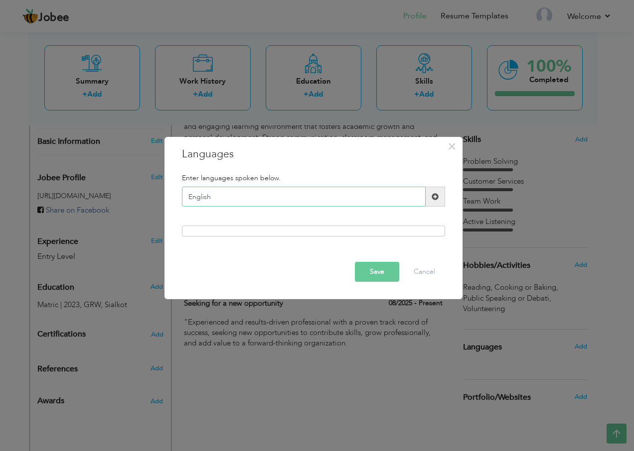
type input "English"
click at [361, 269] on button "Save" at bounding box center [377, 272] width 44 height 20
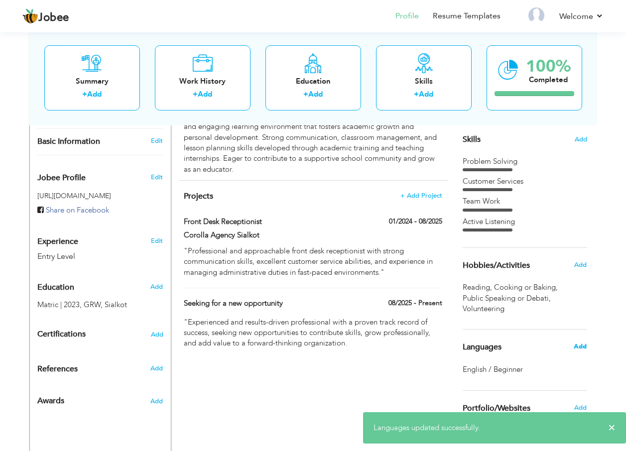
click at [580, 349] on span "Add" at bounding box center [580, 346] width 13 height 9
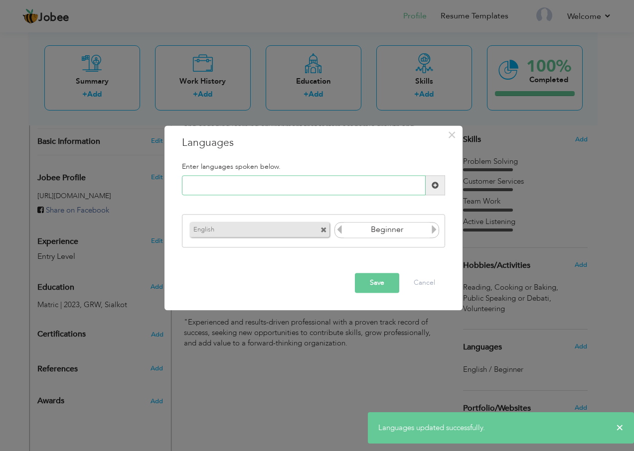
click at [246, 189] on input "text" at bounding box center [304, 186] width 244 height 20
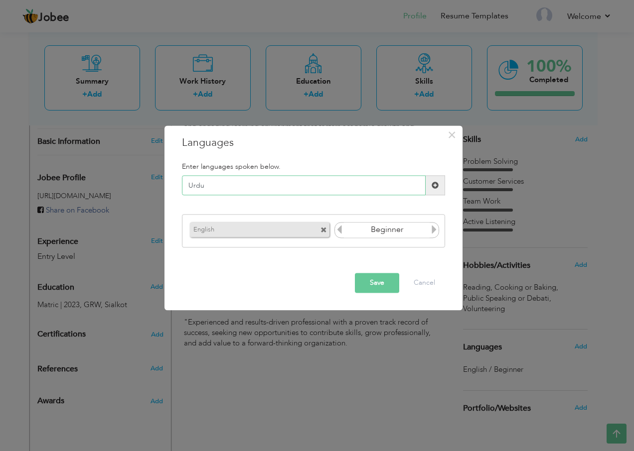
type input "Urdu"
click at [373, 284] on button "Save" at bounding box center [377, 283] width 44 height 20
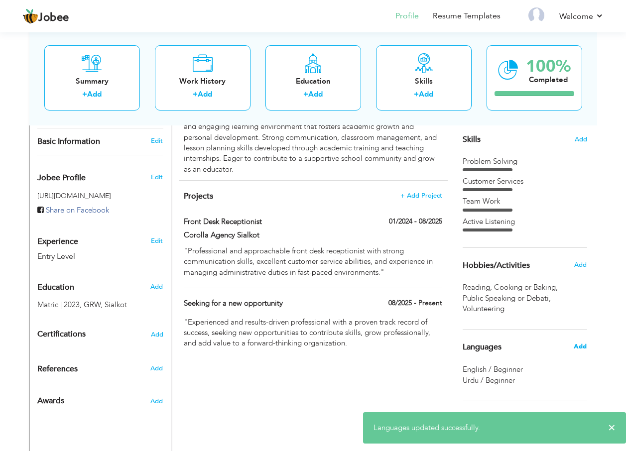
click at [579, 350] on span "Add" at bounding box center [580, 346] width 13 height 9
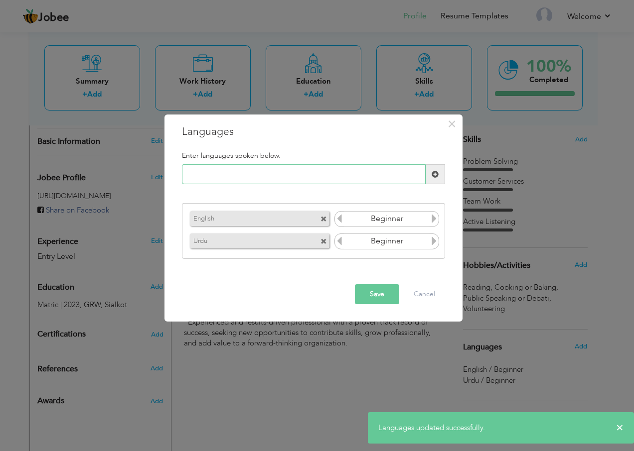
click at [248, 176] on input "text" at bounding box center [304, 174] width 244 height 20
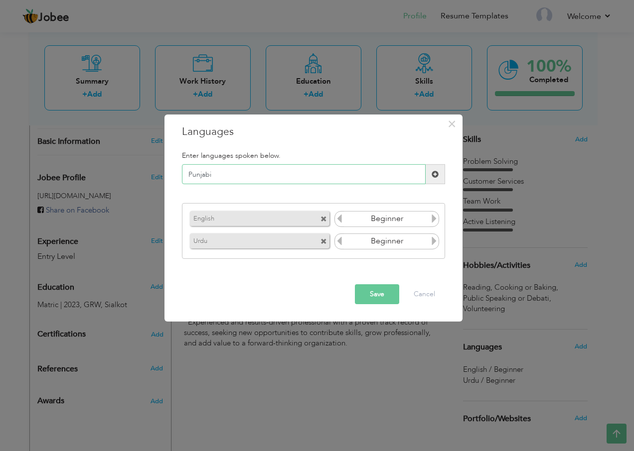
type input "Punjabi"
click at [364, 294] on button "Save" at bounding box center [377, 294] width 44 height 20
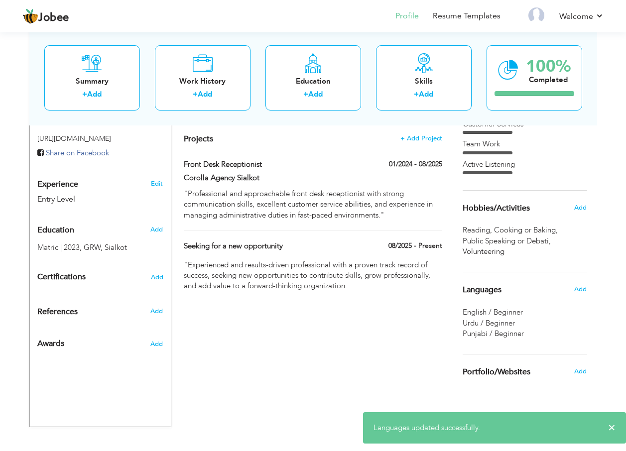
scroll to position [310, 0]
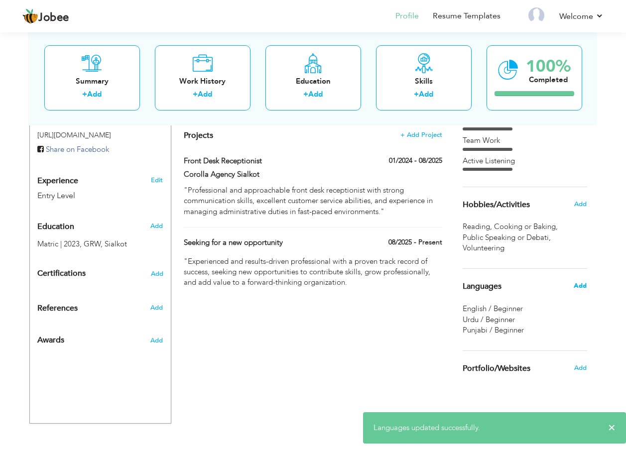
click at [581, 287] on span "Add" at bounding box center [580, 285] width 13 height 9
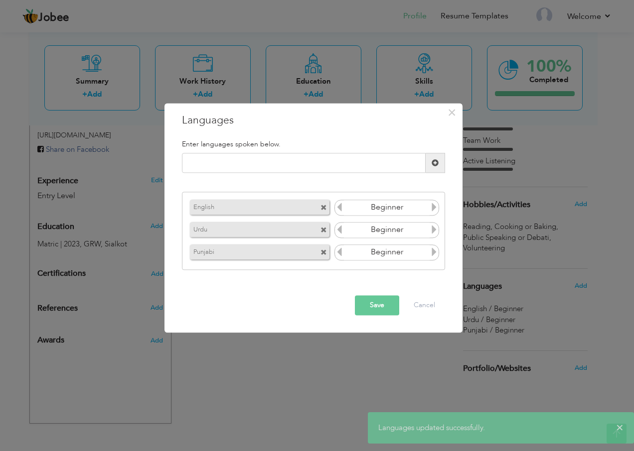
click at [431, 210] on icon at bounding box center [433, 207] width 9 height 9
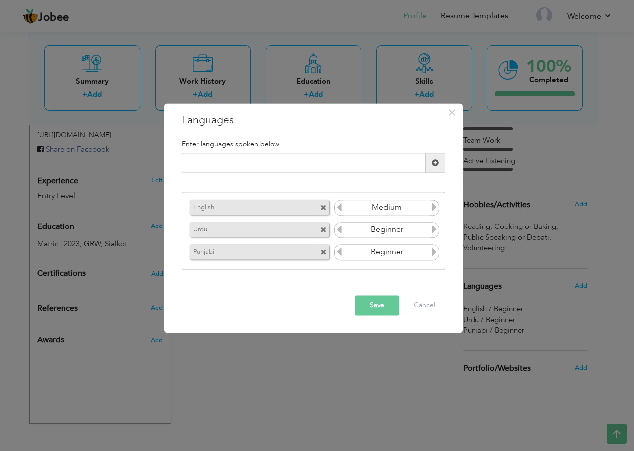
click at [434, 210] on icon at bounding box center [433, 207] width 9 height 9
click at [340, 211] on icon at bounding box center [339, 207] width 9 height 9
click at [432, 232] on icon at bounding box center [433, 229] width 9 height 9
click at [344, 230] on input "Beginner" at bounding box center [387, 230] width 86 height 15
click at [339, 232] on icon at bounding box center [339, 229] width 9 height 9
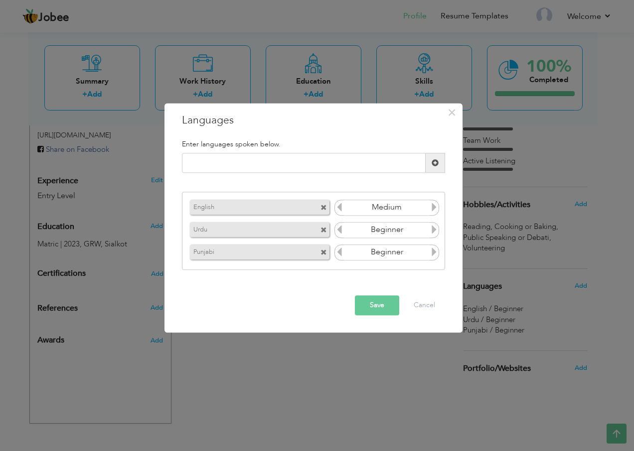
click at [339, 232] on icon at bounding box center [339, 229] width 9 height 9
click at [383, 304] on button "Save" at bounding box center [377, 306] width 44 height 20
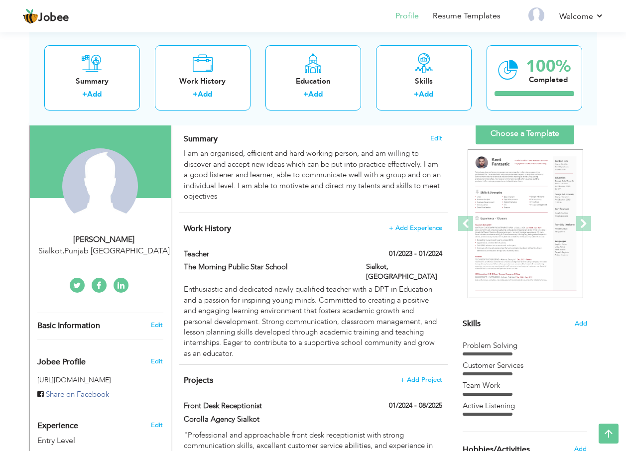
scroll to position [61, 0]
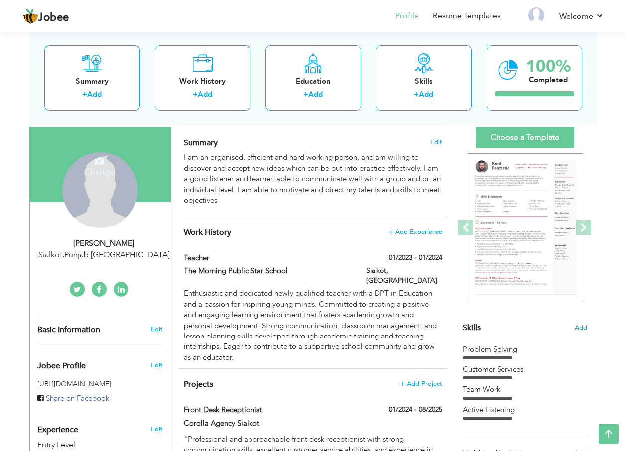
click at [114, 218] on div "Change Remove" at bounding box center [100, 190] width 76 height 76
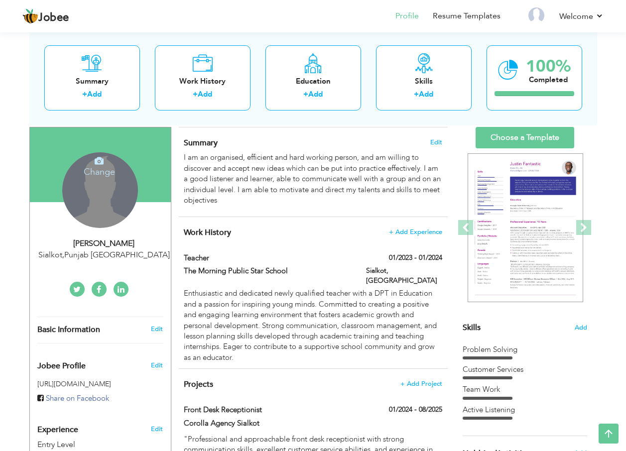
click at [97, 165] on icon at bounding box center [99, 160] width 9 height 9
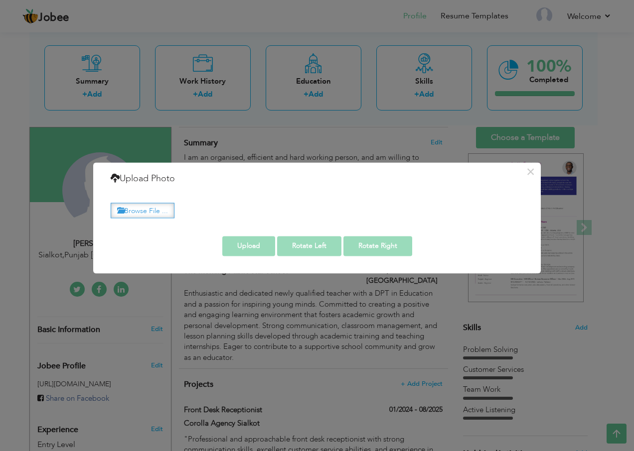
click at [149, 211] on label "Browse File ..." at bounding box center [143, 210] width 64 height 15
click at [0, 0] on input "Browse File ..." at bounding box center [0, 0] width 0 height 0
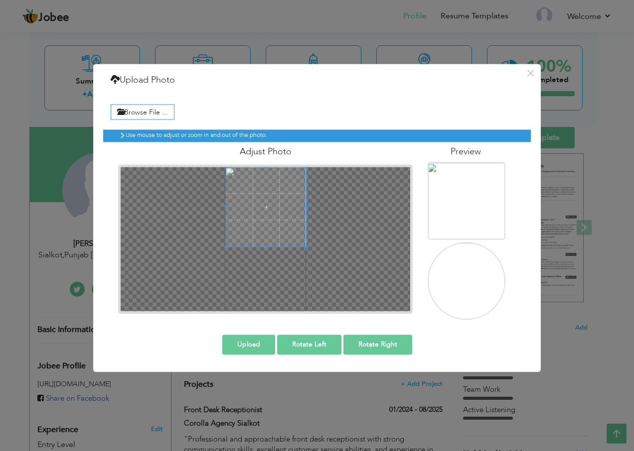
click at [259, 175] on span at bounding box center [266, 207] width 80 height 80
click at [241, 344] on button "Upload" at bounding box center [248, 345] width 53 height 20
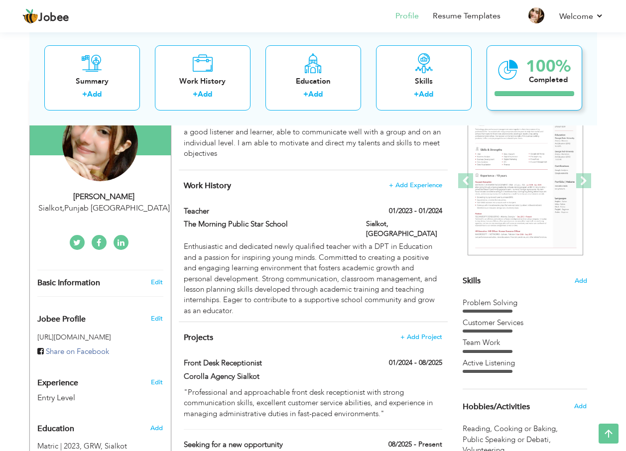
scroll to position [11, 0]
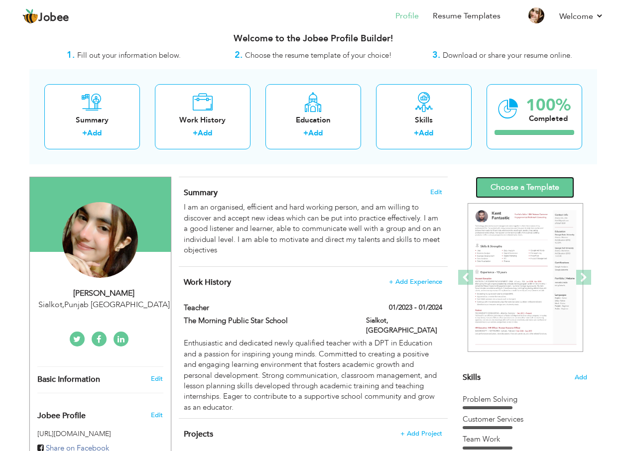
click at [526, 193] on link "Choose a Template" at bounding box center [525, 187] width 99 height 21
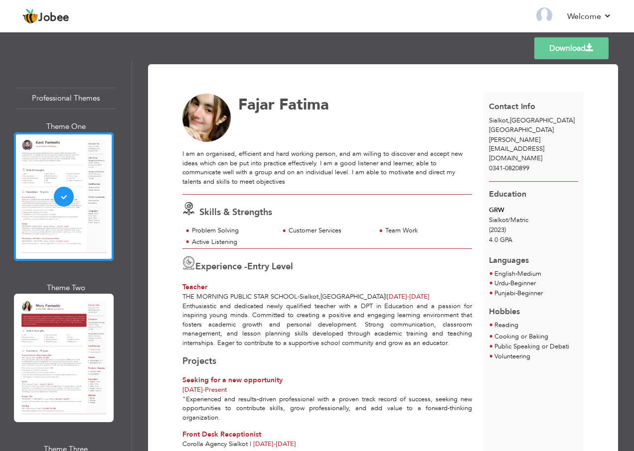
click at [556, 52] on link "Download" at bounding box center [571, 48] width 74 height 22
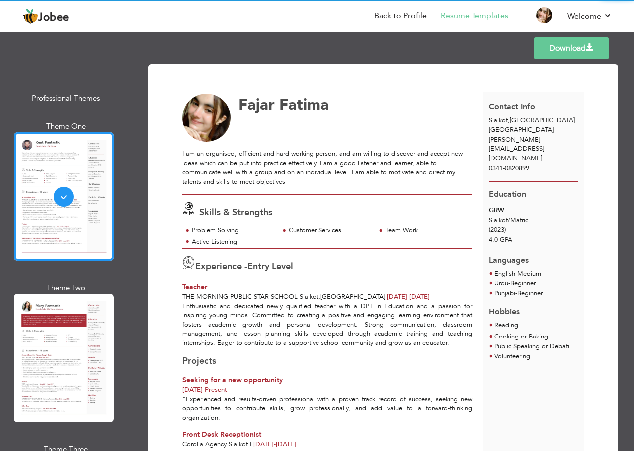
scroll to position [50, 0]
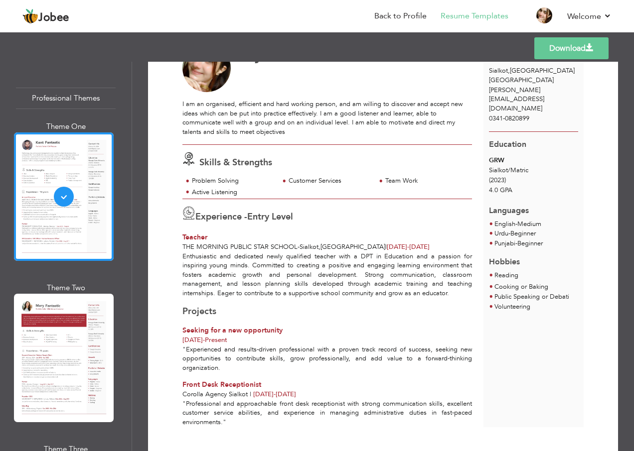
click at [351, 75] on div "[PERSON_NAME]" at bounding box center [333, 68] width 312 height 49
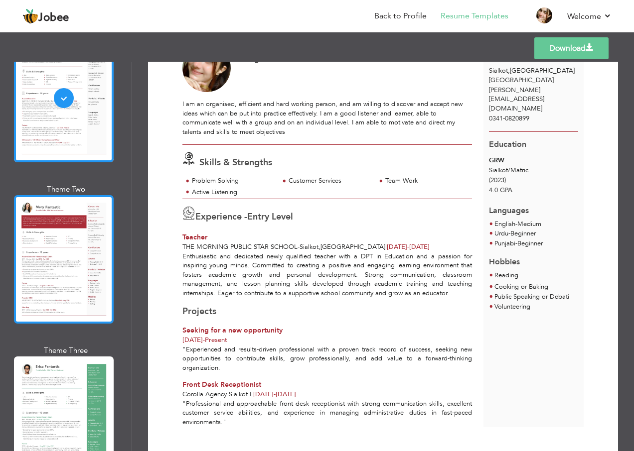
scroll to position [100, 0]
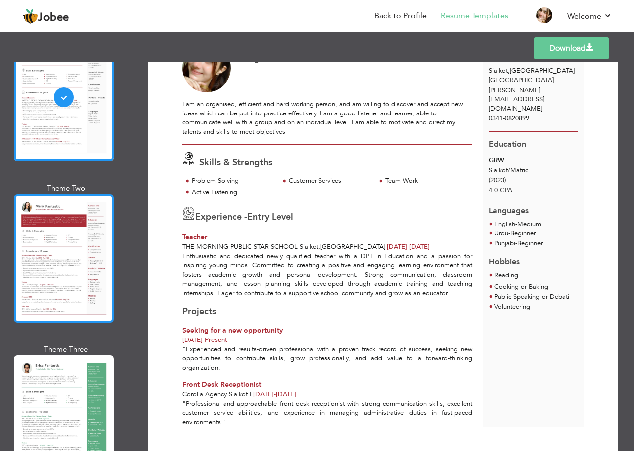
click at [70, 271] on div at bounding box center [64, 258] width 100 height 129
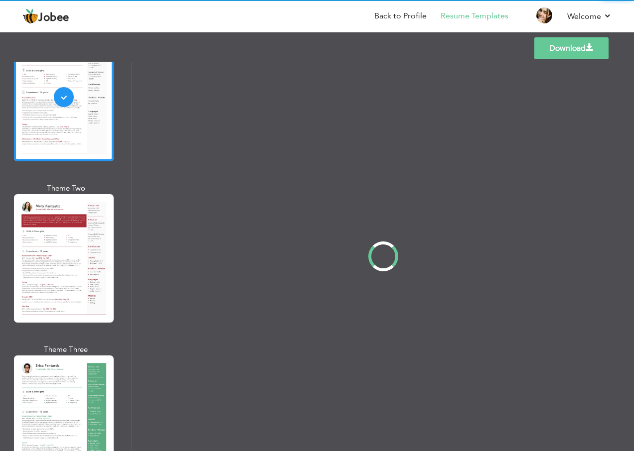
scroll to position [0, 0]
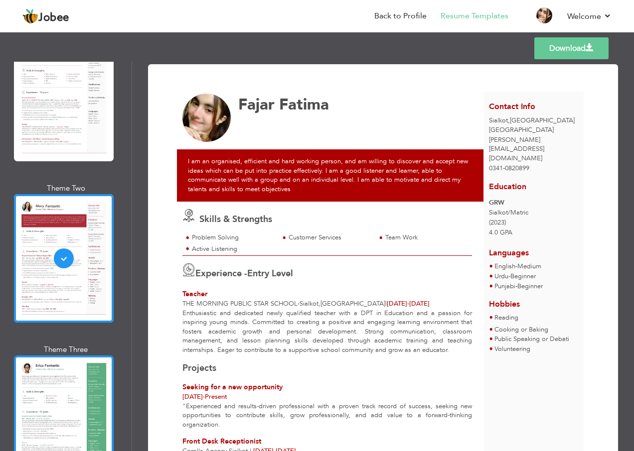
click at [73, 403] on div at bounding box center [64, 420] width 100 height 129
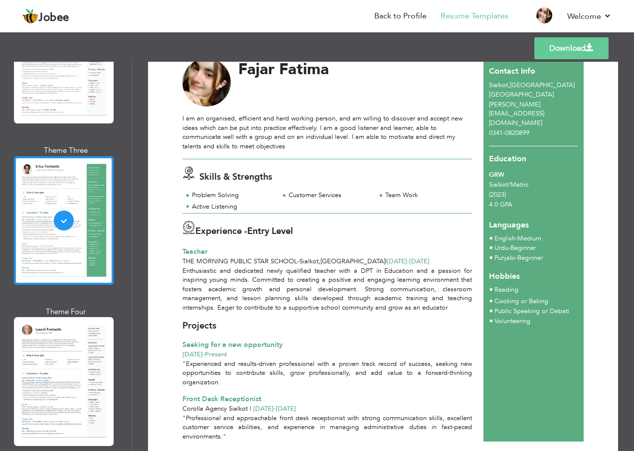
scroll to position [74, 0]
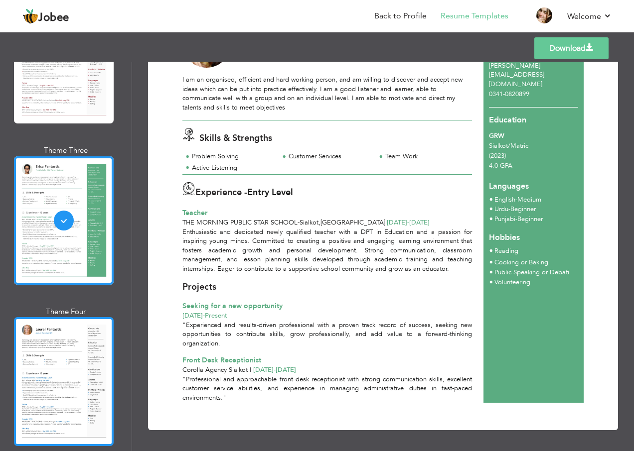
click at [62, 376] on div at bounding box center [64, 381] width 100 height 129
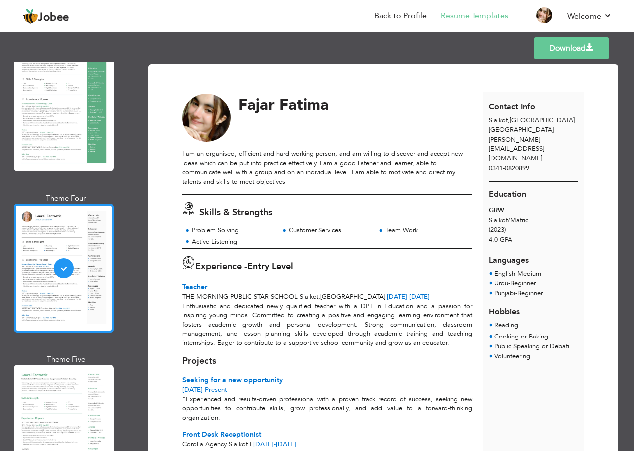
scroll to position [548, 0]
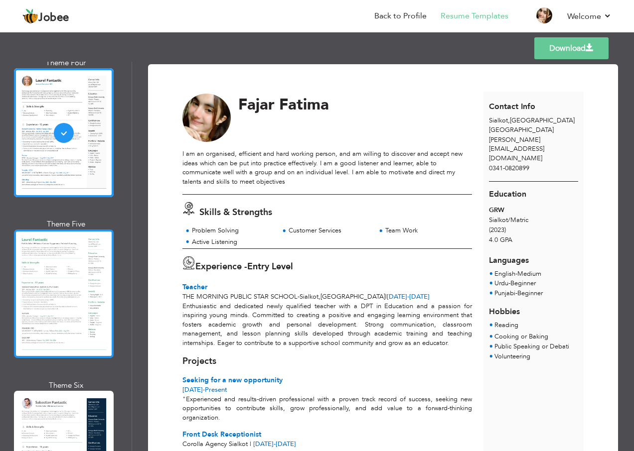
click at [76, 289] on div at bounding box center [64, 294] width 100 height 129
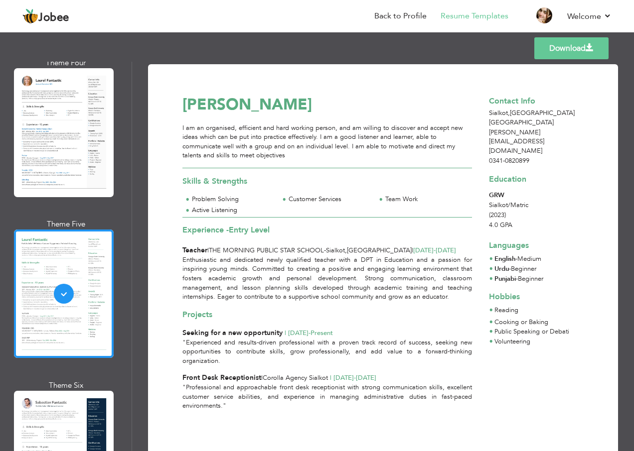
scroll to position [27, 0]
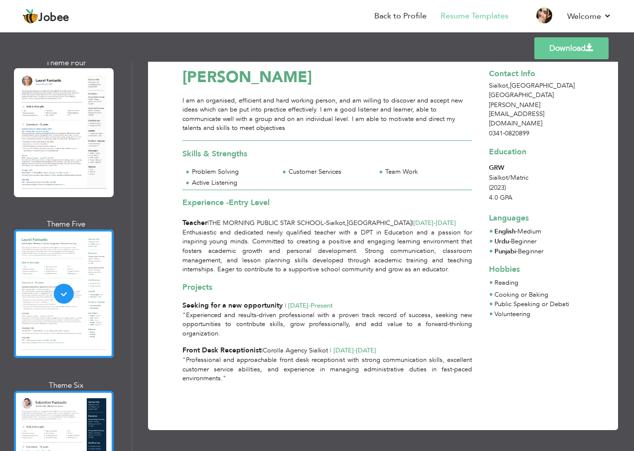
click at [76, 408] on div at bounding box center [64, 455] width 100 height 129
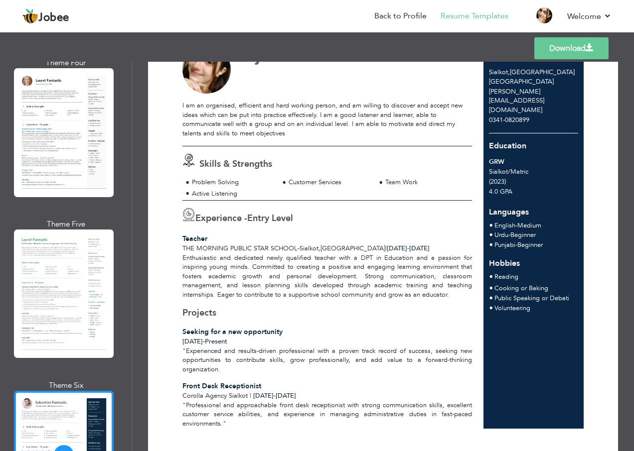
scroll to position [24, 0]
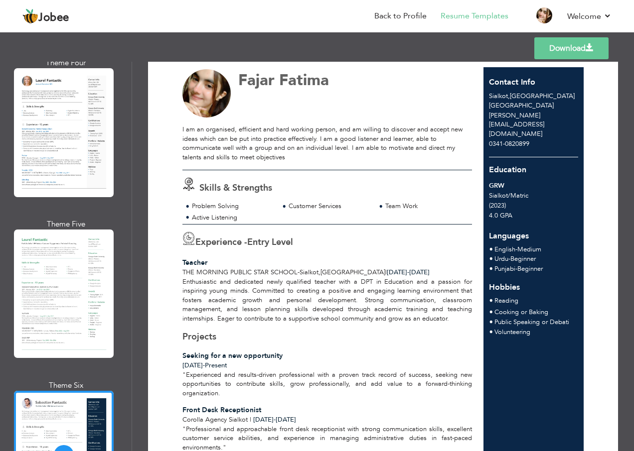
click at [564, 48] on link "Download" at bounding box center [571, 48] width 74 height 22
click at [410, 106] on div "[PERSON_NAME]" at bounding box center [333, 93] width 312 height 49
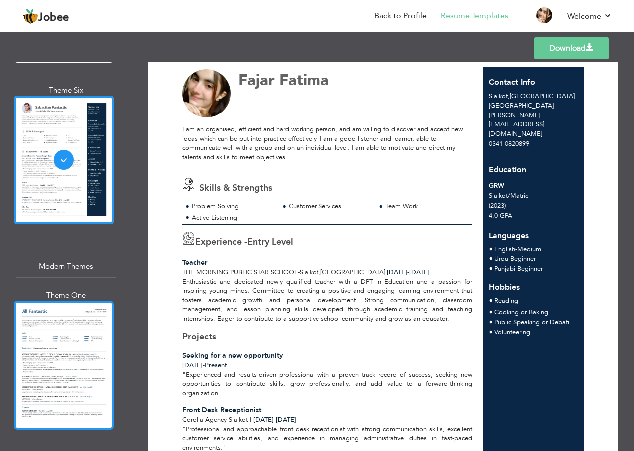
scroll to position [847, 0]
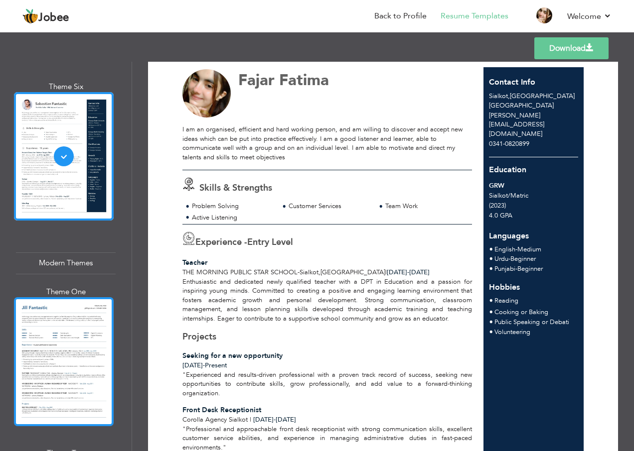
click at [82, 326] on div at bounding box center [64, 361] width 100 height 129
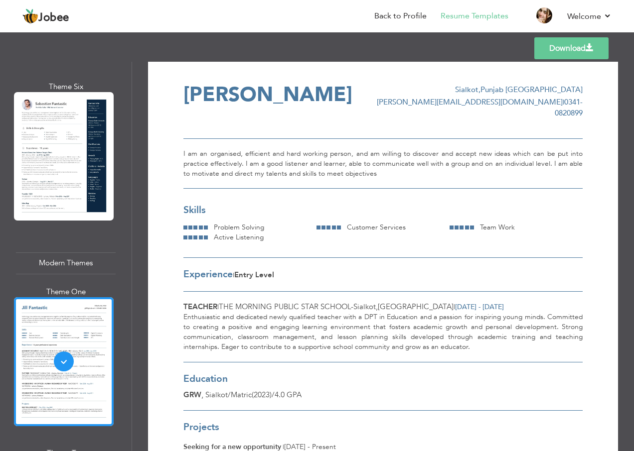
scroll to position [0, 0]
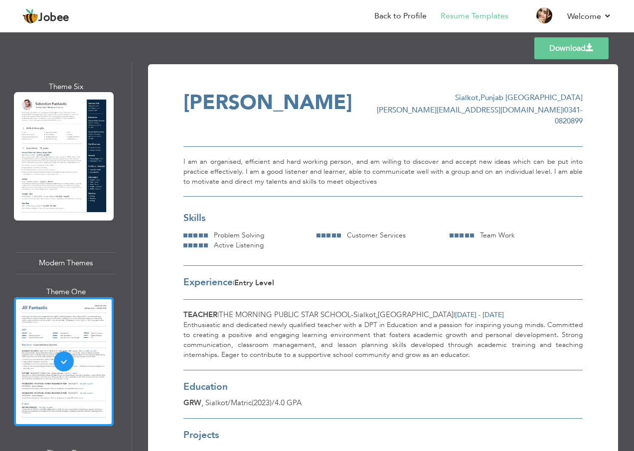
click at [561, 51] on link "Download" at bounding box center [571, 48] width 74 height 22
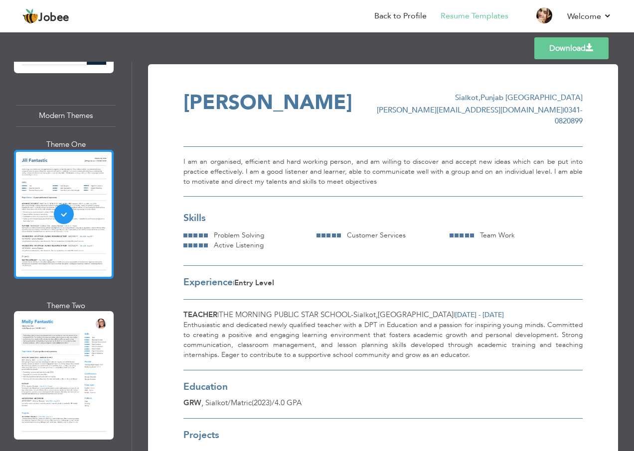
scroll to position [996, 0]
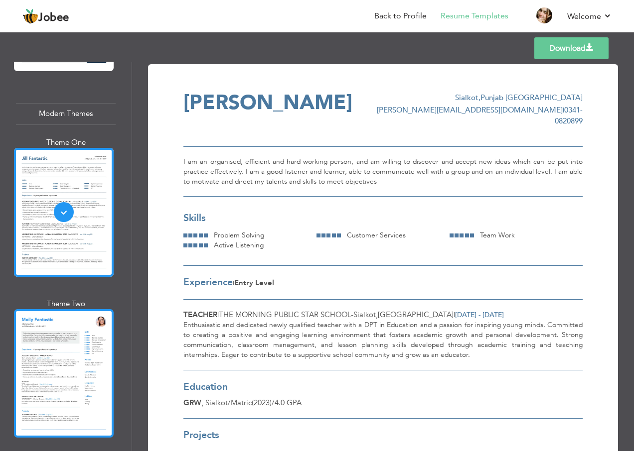
click at [83, 311] on div at bounding box center [64, 373] width 100 height 129
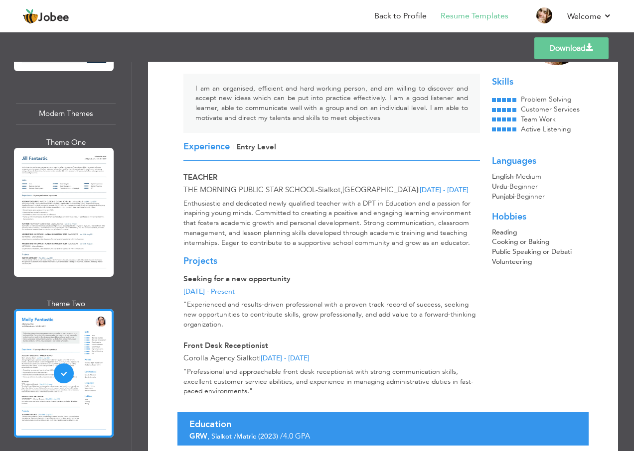
scroll to position [0, 0]
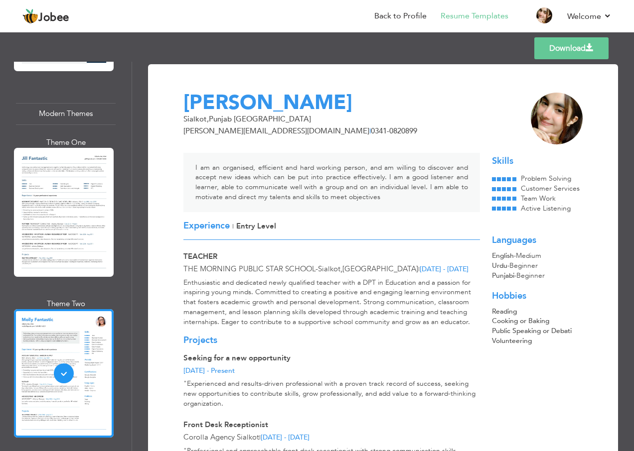
click at [561, 50] on link "Download" at bounding box center [571, 48] width 74 height 22
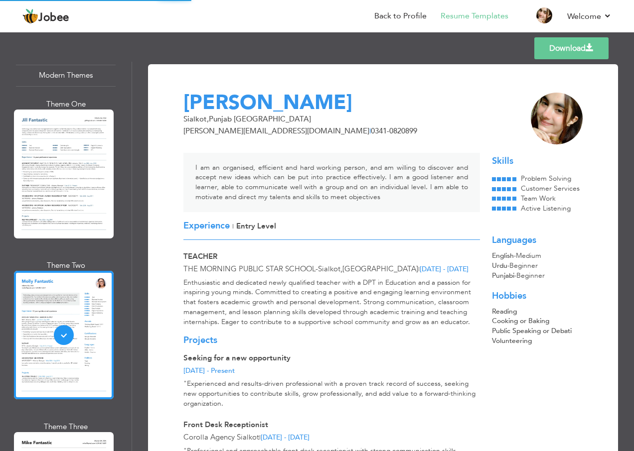
scroll to position [1195, 0]
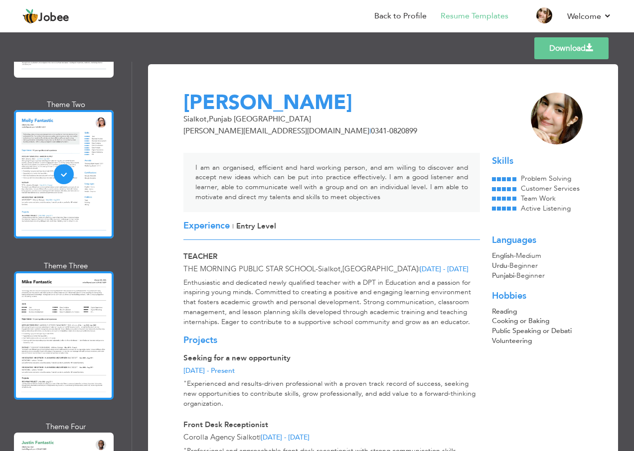
click at [82, 309] on div at bounding box center [64, 335] width 100 height 129
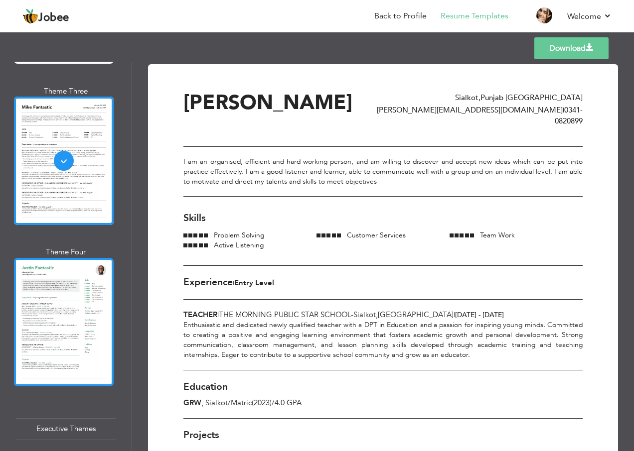
scroll to position [1395, 0]
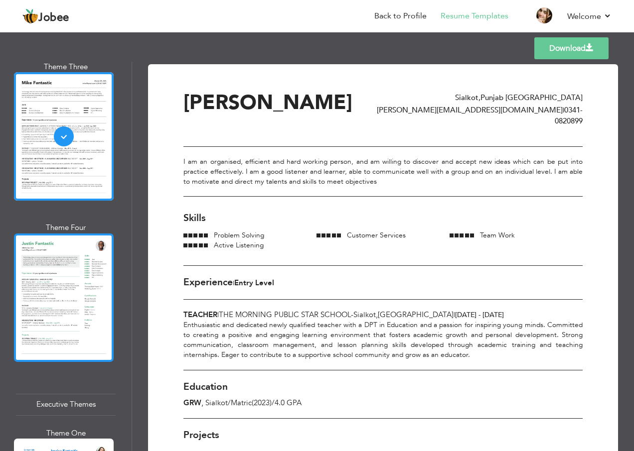
click at [66, 279] on div at bounding box center [64, 298] width 100 height 129
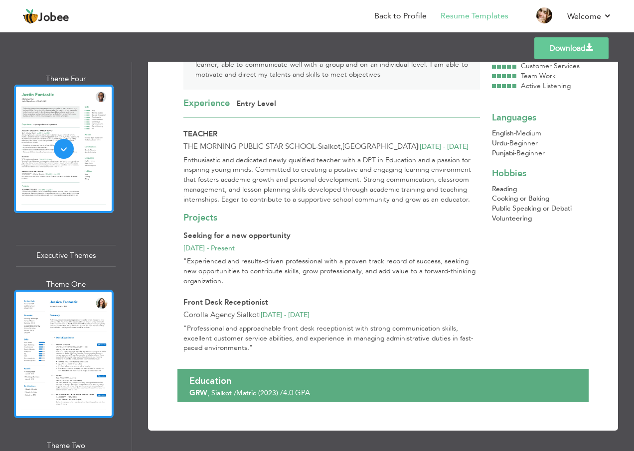
scroll to position [1544, 0]
click at [81, 322] on div at bounding box center [64, 353] width 100 height 129
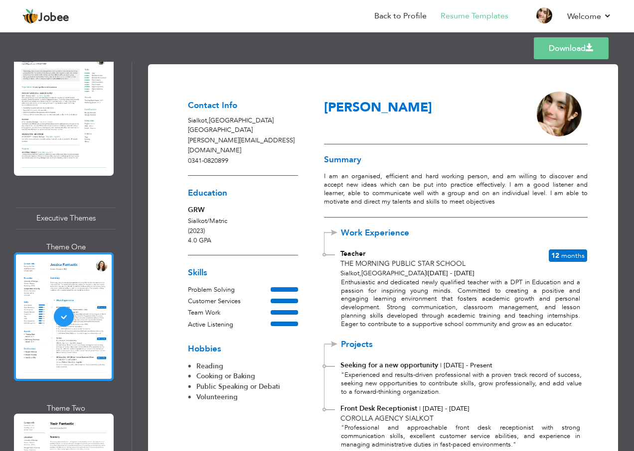
scroll to position [1644, 0]
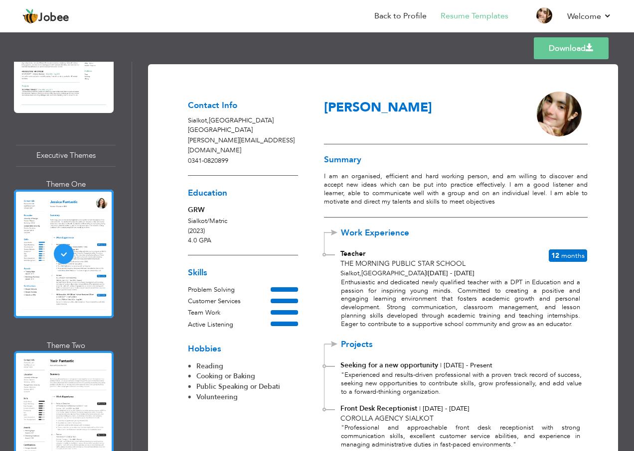
click at [85, 351] on div at bounding box center [64, 415] width 100 height 129
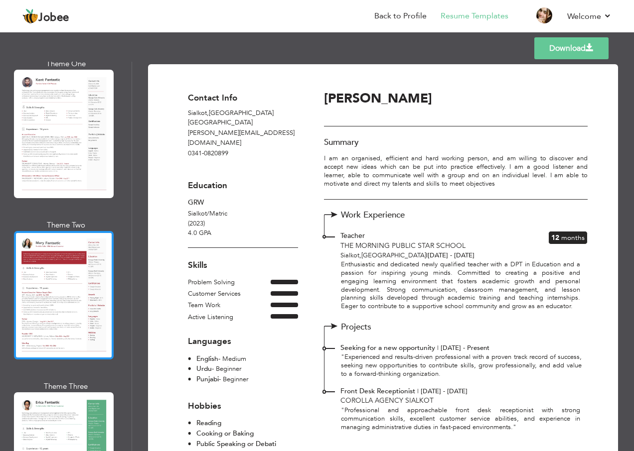
scroll to position [0, 0]
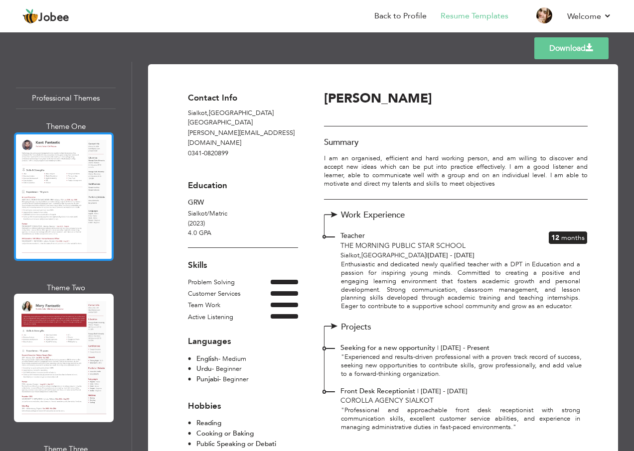
click at [84, 209] on div at bounding box center [64, 196] width 100 height 129
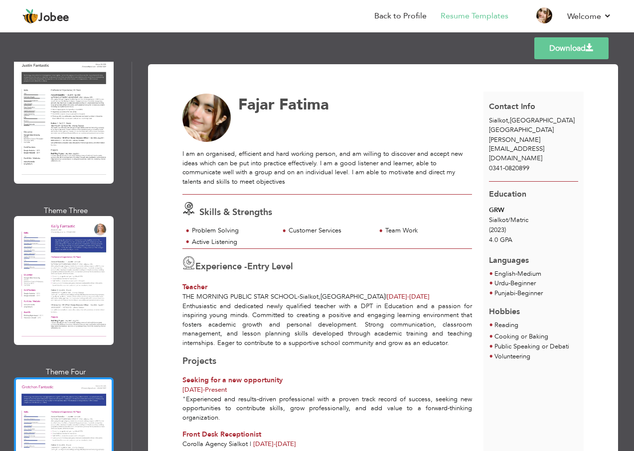
scroll to position [2789, 0]
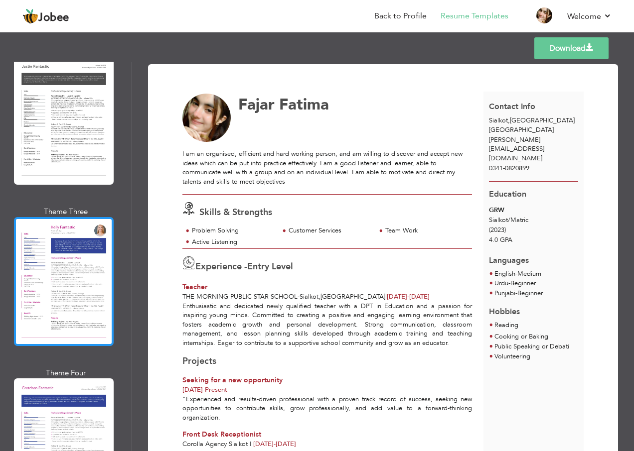
click at [80, 229] on div at bounding box center [64, 281] width 100 height 129
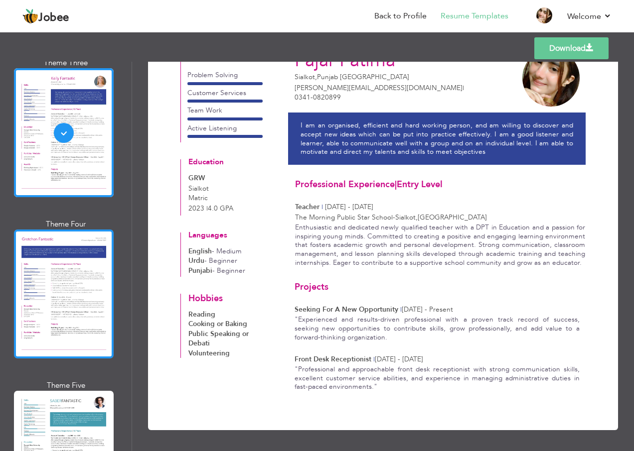
scroll to position [2939, 0]
click at [64, 244] on div at bounding box center [64, 293] width 100 height 129
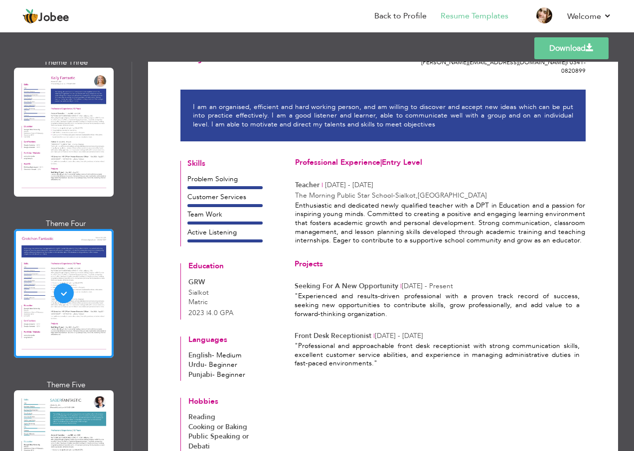
scroll to position [100, 0]
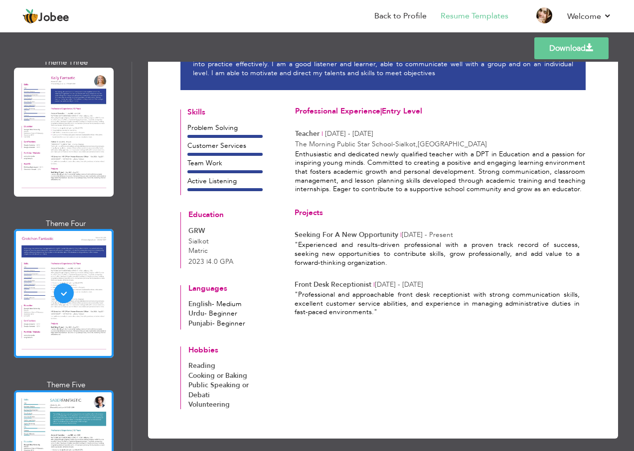
click at [84, 391] on div at bounding box center [64, 455] width 100 height 129
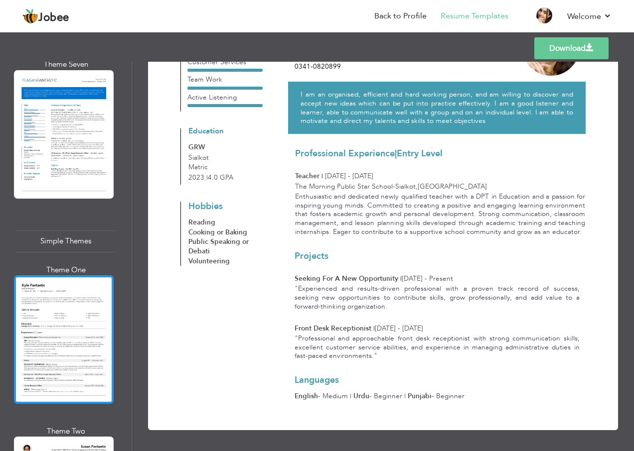
scroll to position [3586, 0]
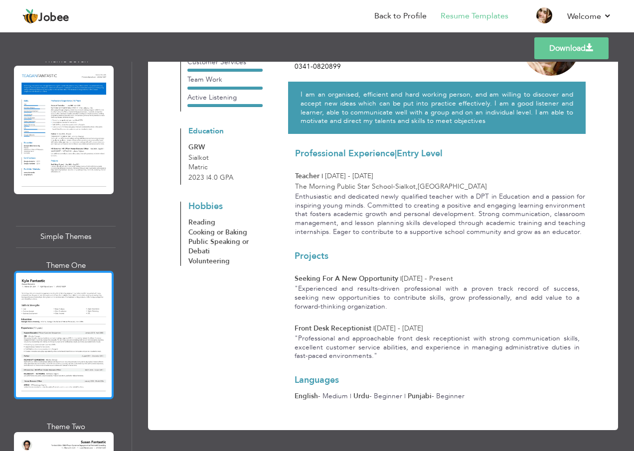
click at [67, 271] on div at bounding box center [64, 335] width 100 height 129
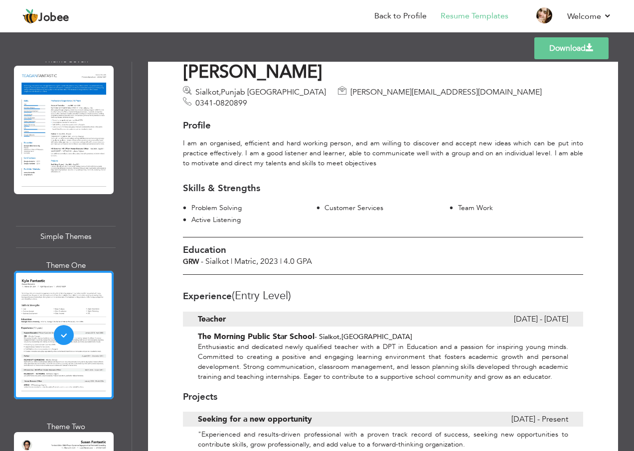
scroll to position [221, 0]
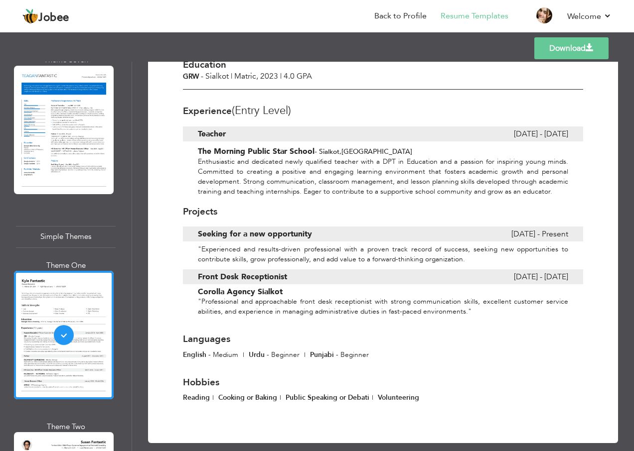
click at [584, 45] on link "Download" at bounding box center [571, 48] width 74 height 22
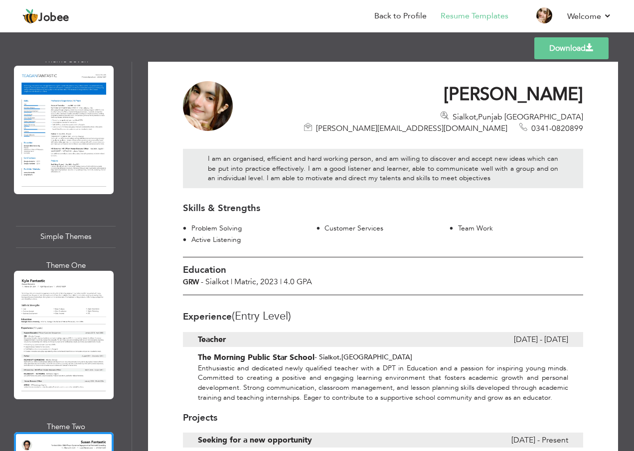
scroll to position [0, 0]
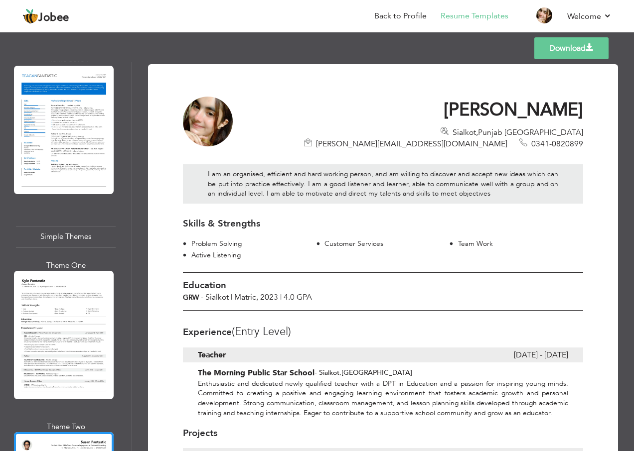
click at [545, 58] on link "Download" at bounding box center [571, 48] width 74 height 22
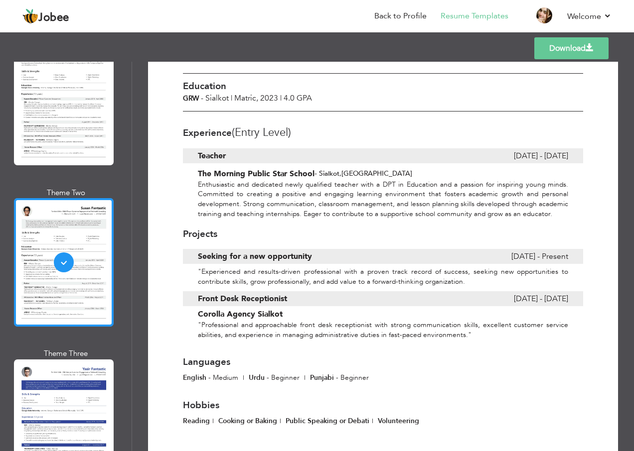
scroll to position [3835, 0]
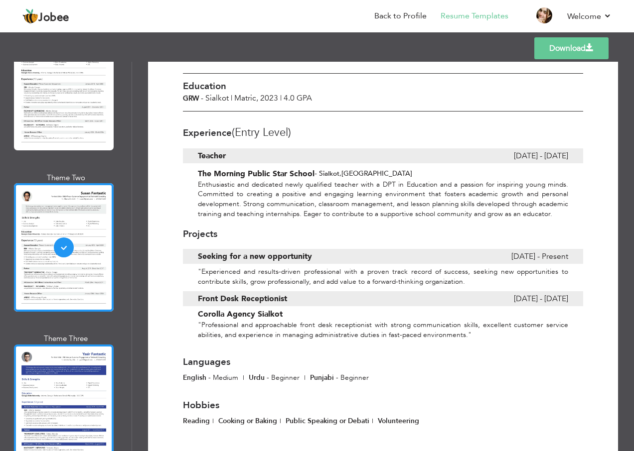
click at [84, 345] on div at bounding box center [64, 409] width 100 height 129
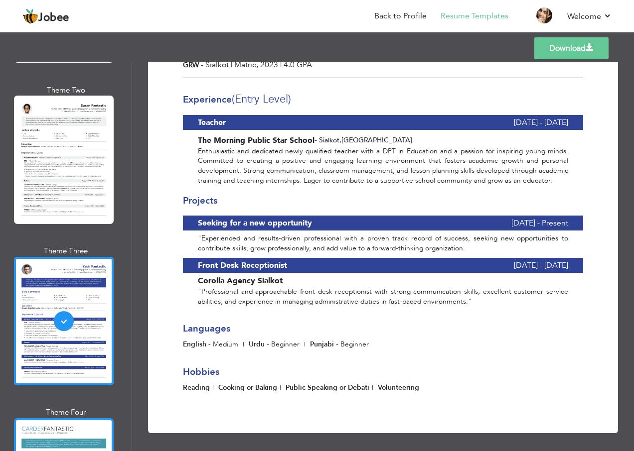
scroll to position [3924, 0]
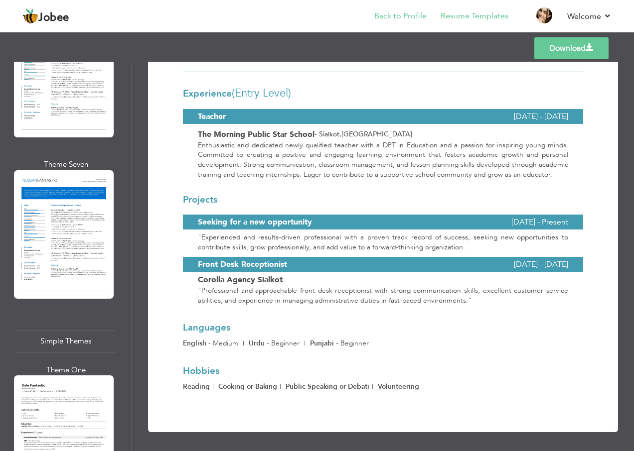
scroll to position [3476, 0]
